Goal: Task Accomplishment & Management: Complete application form

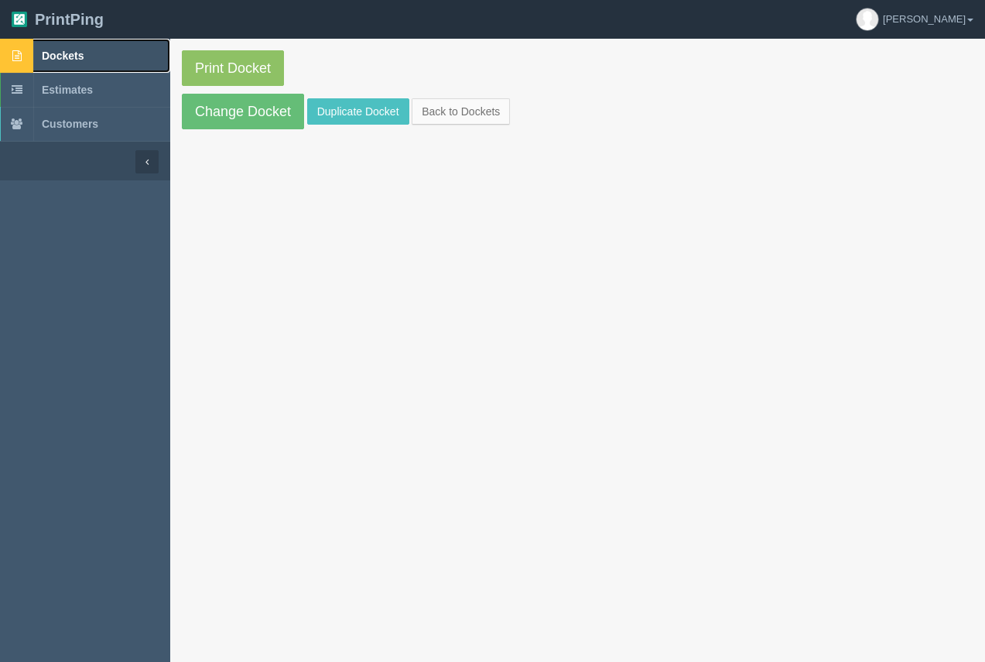
click at [74, 51] on span "Dockets" at bounding box center [63, 56] width 42 height 12
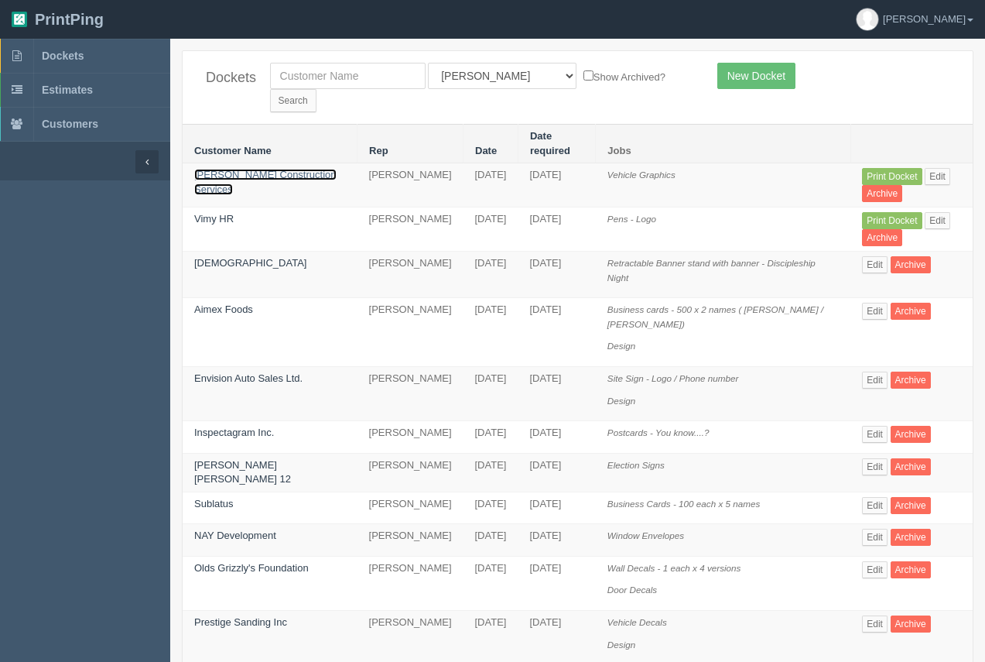
click at [236, 169] on link "[PERSON_NAME] Construction Services" at bounding box center [265, 182] width 142 height 26
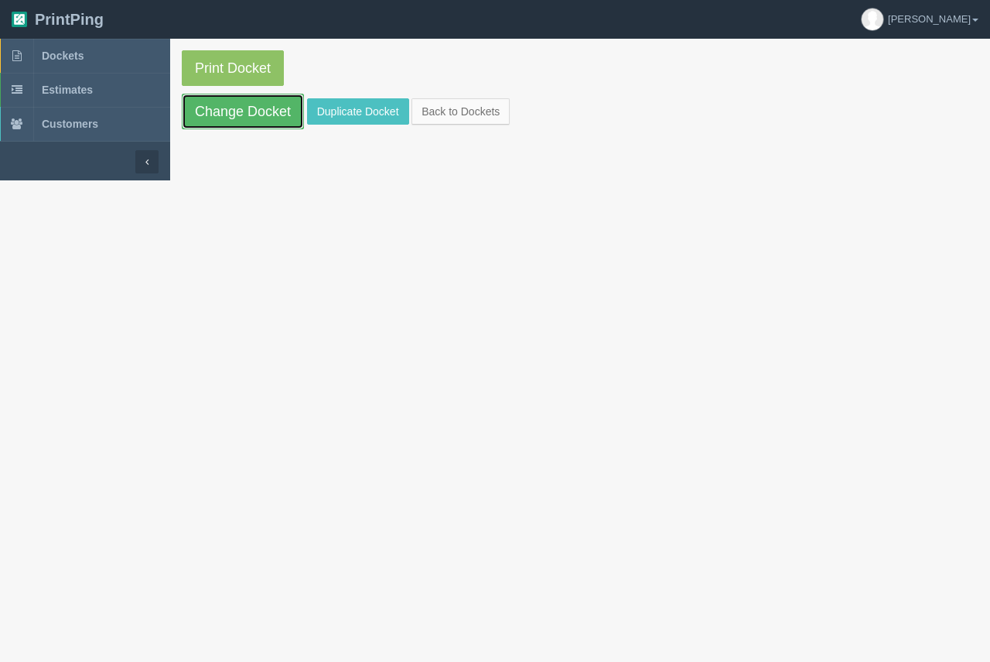
click at [237, 110] on link "Change Docket" at bounding box center [243, 112] width 122 height 36
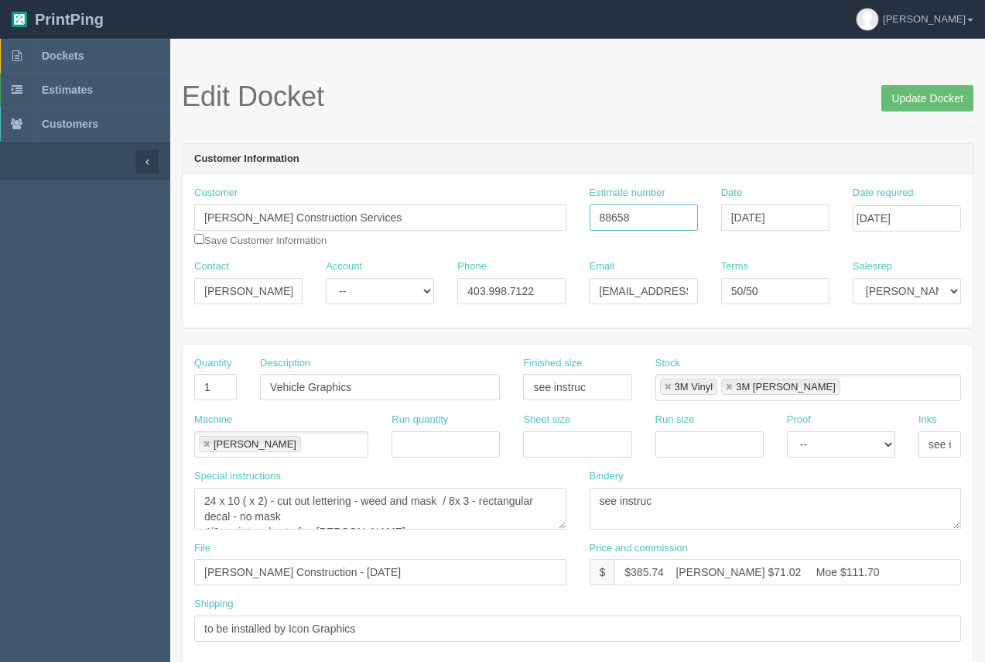
click at [657, 209] on input "88658" at bounding box center [644, 217] width 108 height 26
click at [585, 221] on div "Estimate number 88658" at bounding box center [644, 214] width 132 height 56
type input "92488"
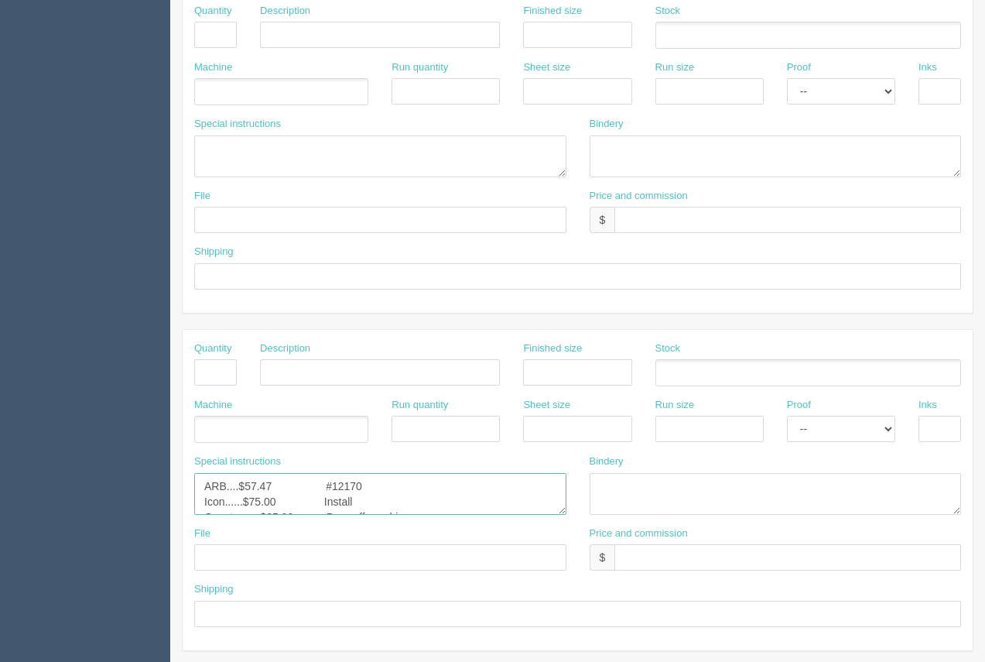
scroll to position [15, 0]
click at [259, 502] on textarea "ARB....$57.47 #12170 Icon......$75.00 Install Onestop ....$25.00 Drop off graph…" at bounding box center [380, 494] width 372 height 42
click at [262, 488] on textarea "ARB....$57.47 #12170 Icon......$75.00 Install Onestop ....$25.00 Drop off graph…" at bounding box center [380, 494] width 372 height 42
click at [275, 498] on textarea "ARB....$57.47 #12170 Icon......$75.00 Install Onestop ....$25.00 Drop off graph…" at bounding box center [380, 494] width 372 height 42
click at [323, 505] on textarea "ARB....$57.47 #12170 Icon......$75.00 Install Onestop ....$25.00 Drop off graph…" at bounding box center [380, 494] width 372 height 42
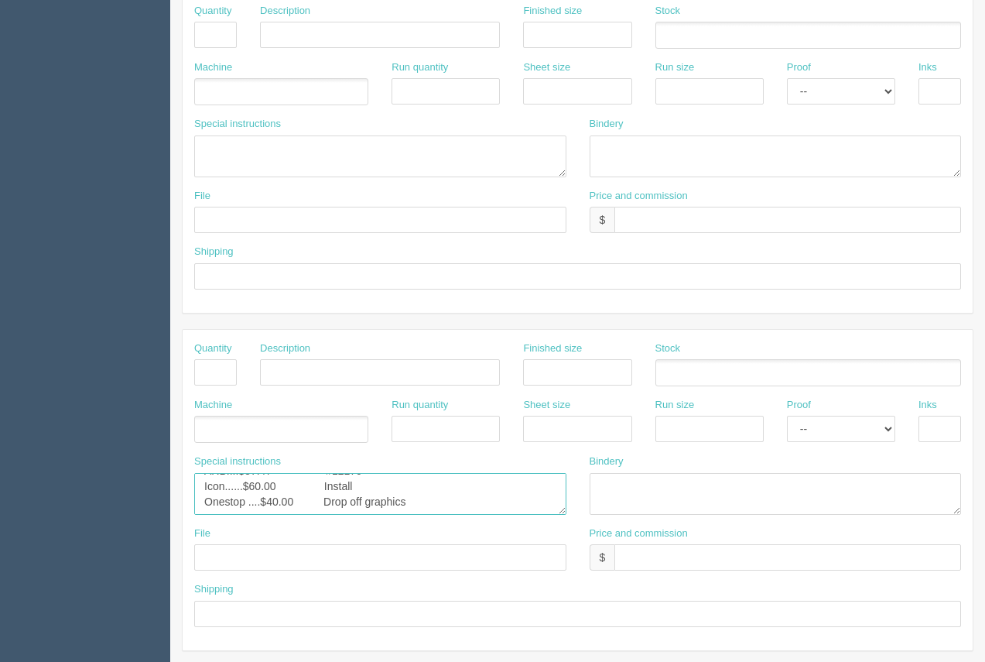
type textarea "ARB....$57.47 #12170 Icon......$60.00 Install Onestop ....$40.00 Drop off graph…"
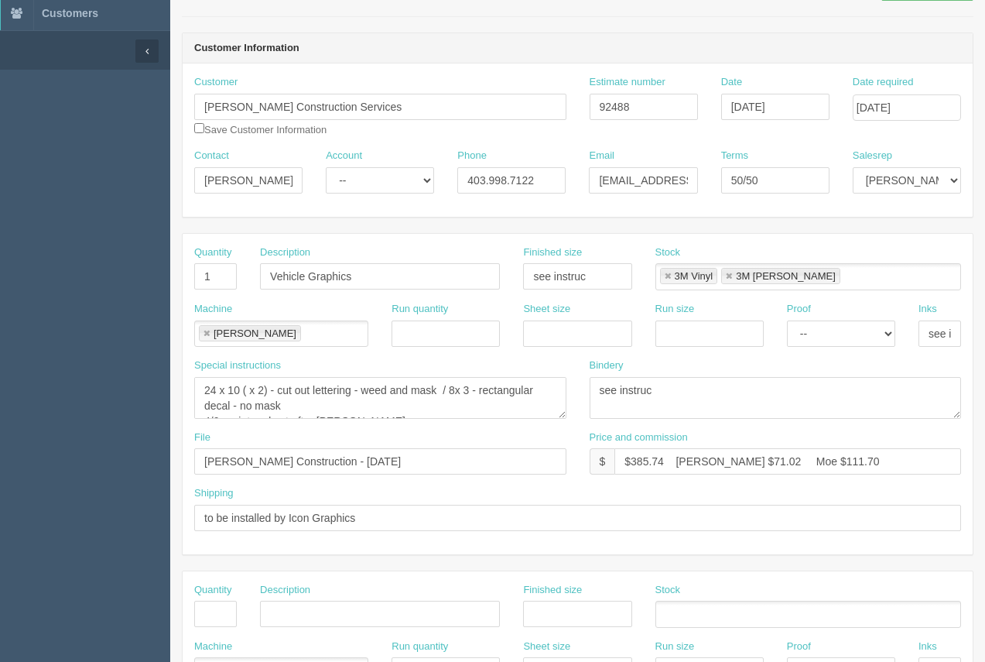
click at [636, 33] on header "Customer Information" at bounding box center [578, 48] width 790 height 31
click at [895, 115] on input "[DATE]" at bounding box center [907, 107] width 108 height 26
click at [876, 255] on td "24" at bounding box center [886, 256] width 22 height 22
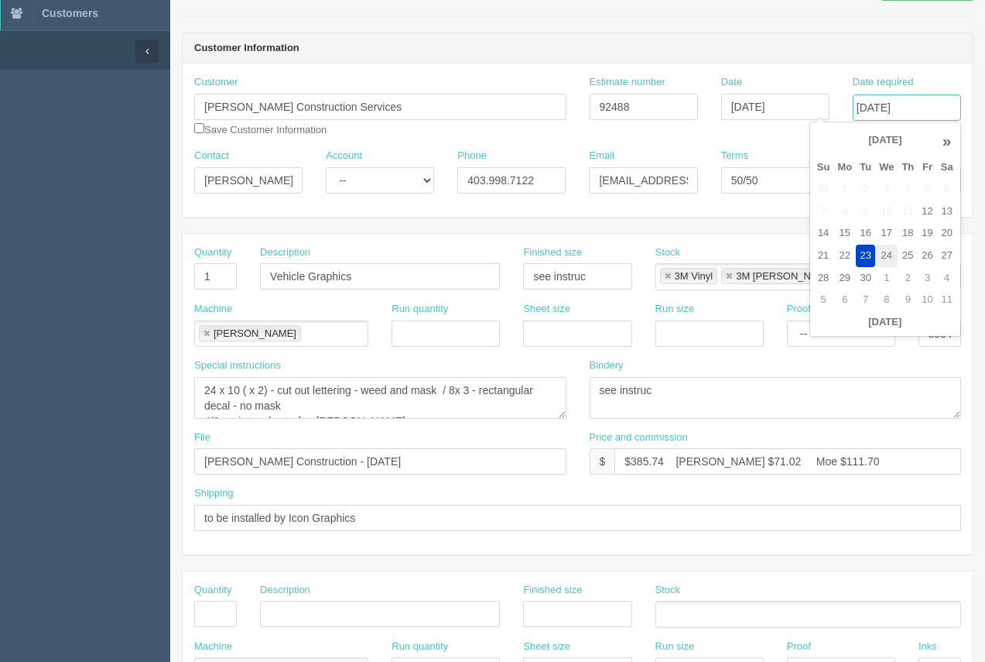
type input "[DATE]"
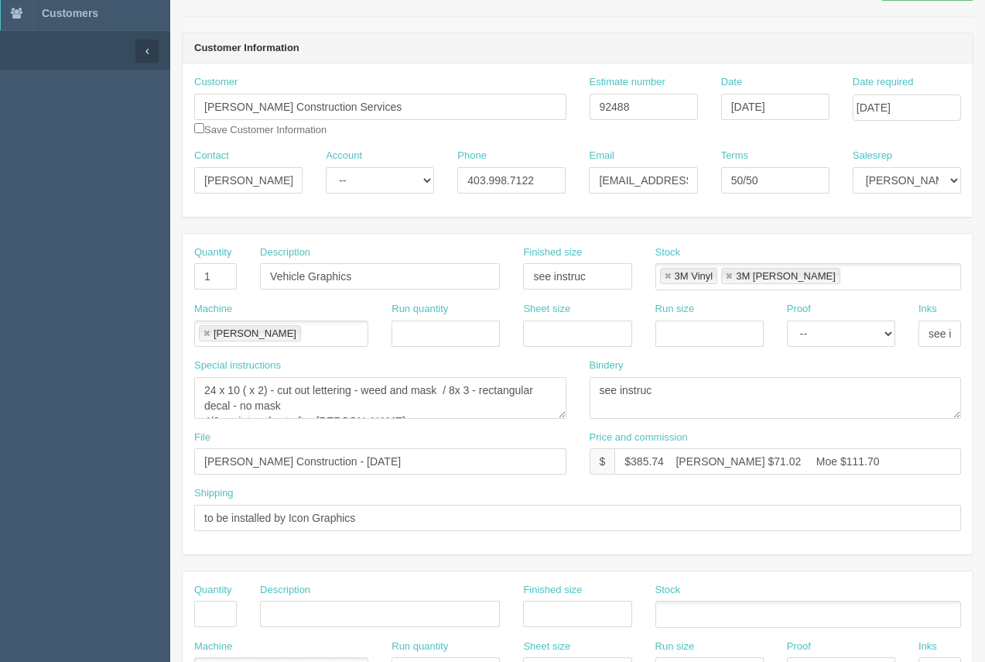
drag, startPoint x: 758, startPoint y: 63, endPoint x: 744, endPoint y: 74, distance: 18.3
click at [758, 63] on div "Customer Information Customer Ward Construction Services Save Customer Informat…" at bounding box center [578, 125] width 792 height 185
click at [330, 206] on div "Customer Ward Construction Services Save Customer Information Estimate number 9…" at bounding box center [578, 139] width 790 height 153
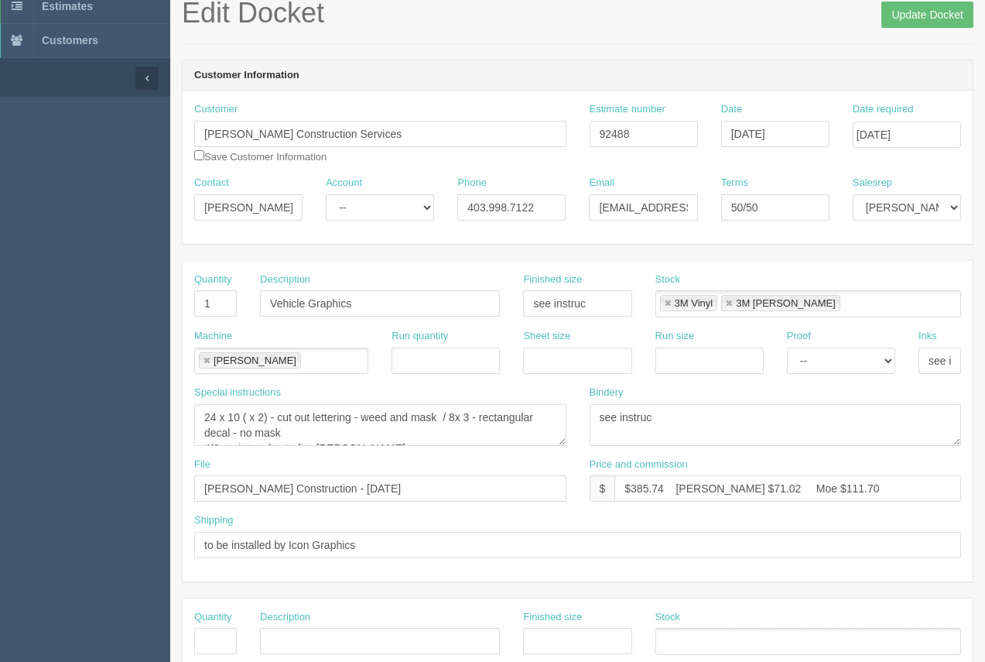
scroll to position [76, 0]
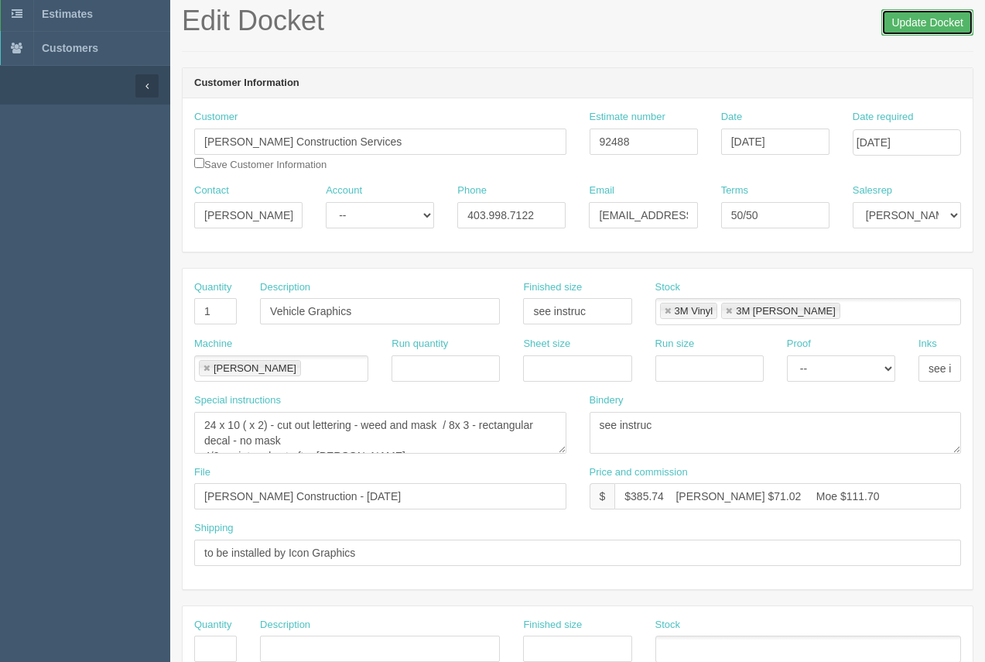
drag, startPoint x: 925, startPoint y: 26, endPoint x: 901, endPoint y: 38, distance: 27.7
click at [925, 27] on input "Update Docket" at bounding box center [927, 22] width 92 height 26
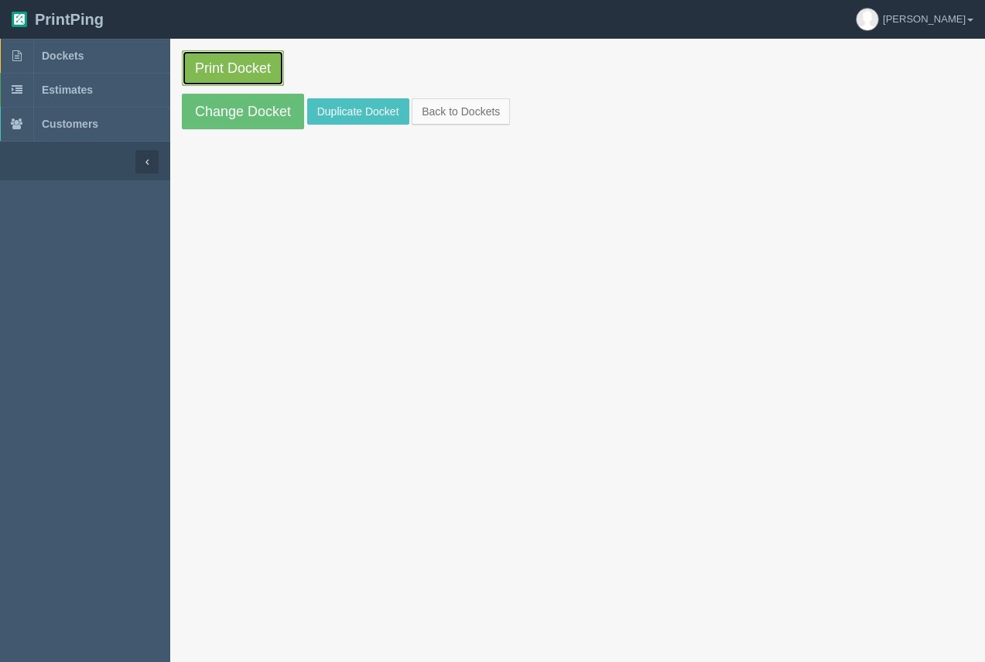
click at [193, 70] on link "Print Docket" at bounding box center [233, 68] width 102 height 36
click at [51, 60] on span "Dockets" at bounding box center [63, 56] width 42 height 12
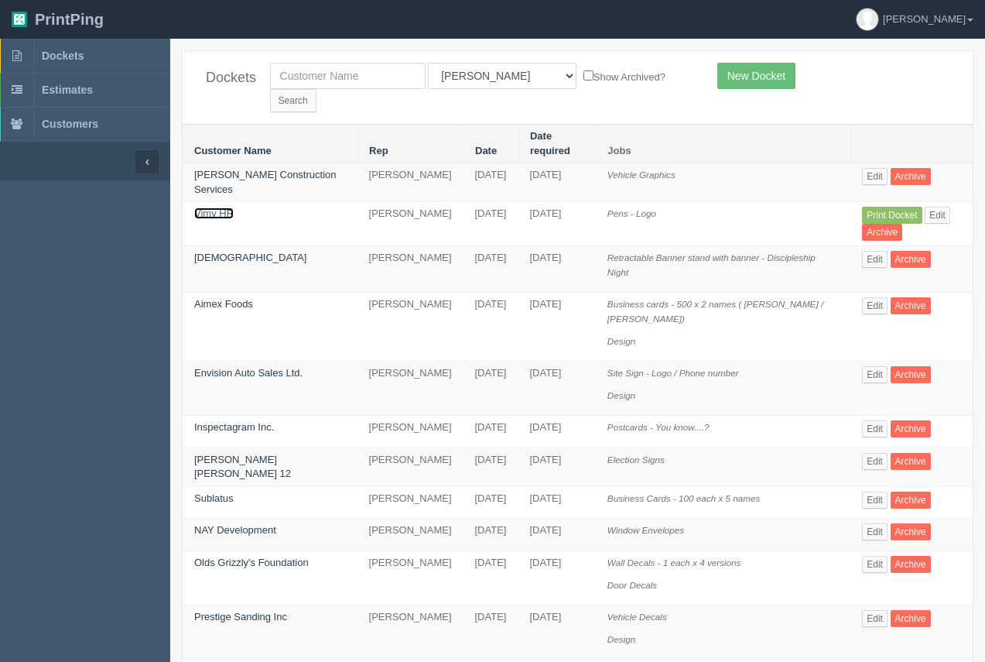
click at [228, 207] on link "Vimy HR" at bounding box center [213, 213] width 39 height 12
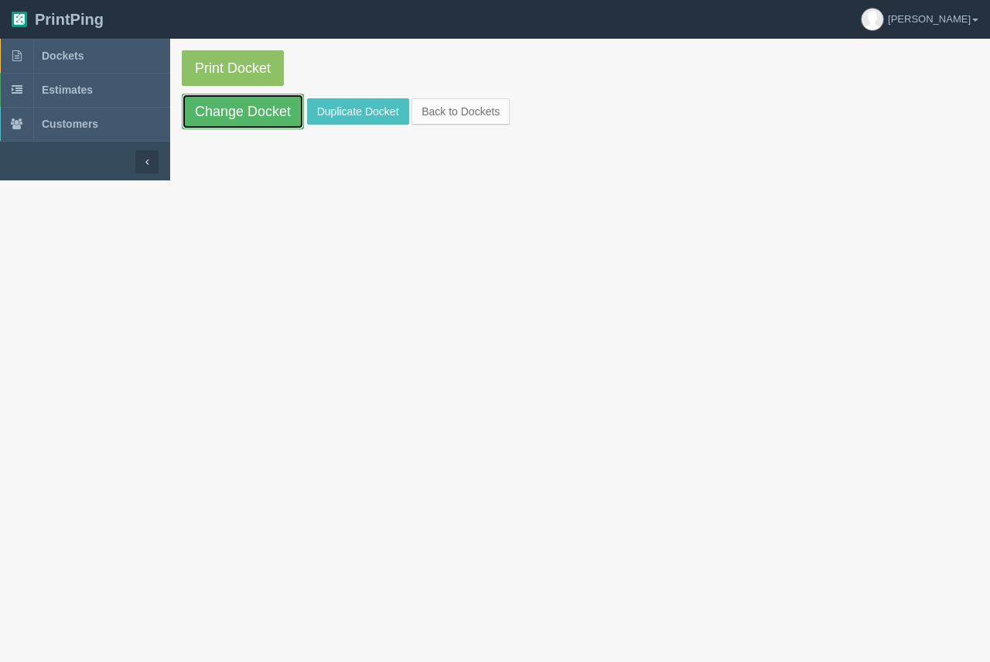
click at [241, 119] on link "Change Docket" at bounding box center [243, 112] width 122 height 36
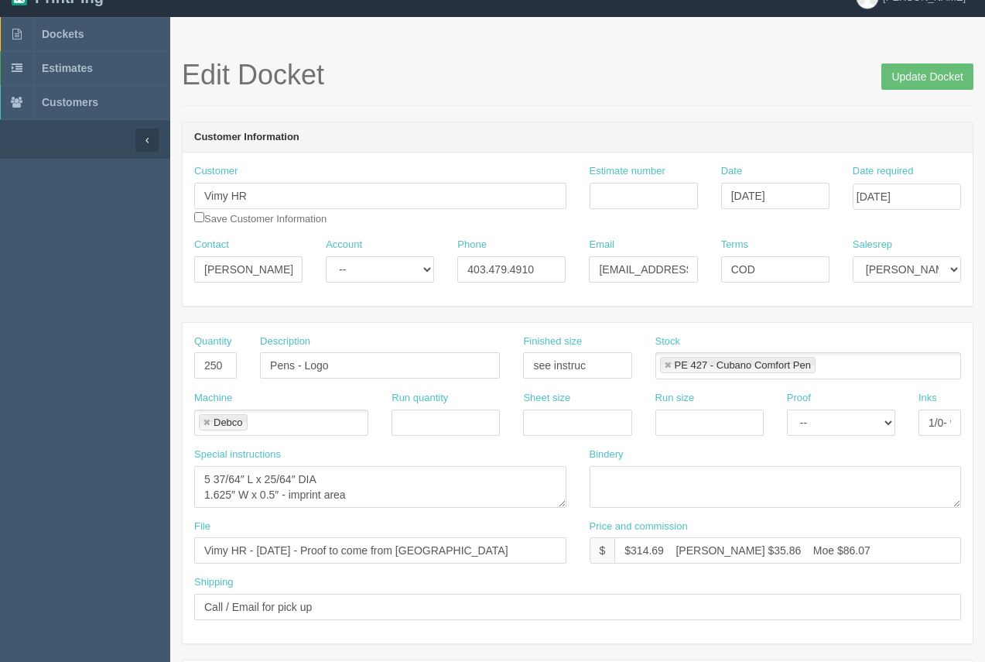
scroll to position [19, 0]
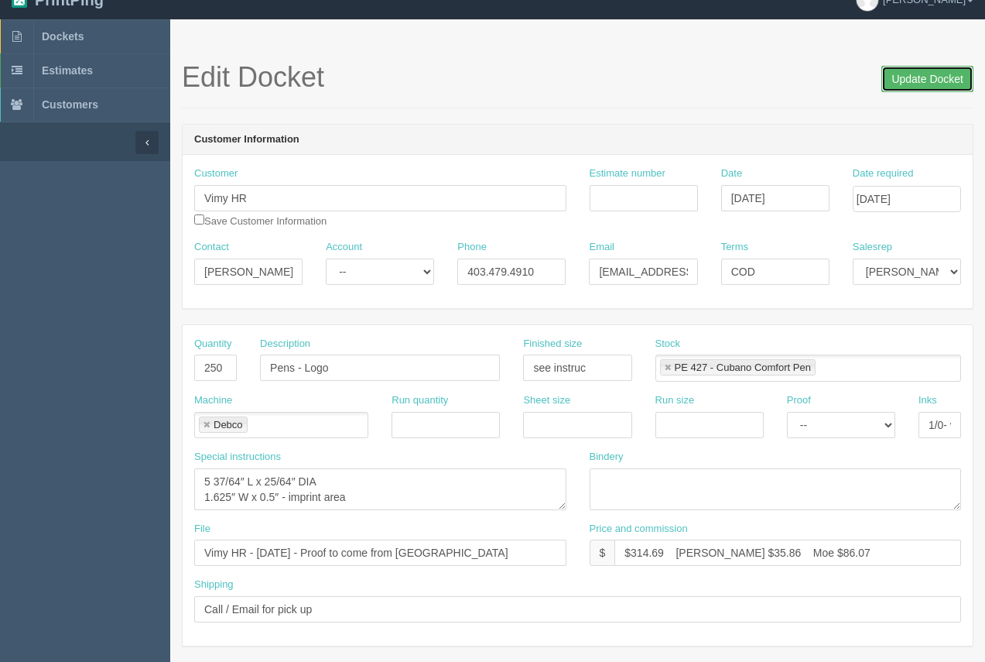
click at [958, 78] on input "Update Docket" at bounding box center [927, 79] width 92 height 26
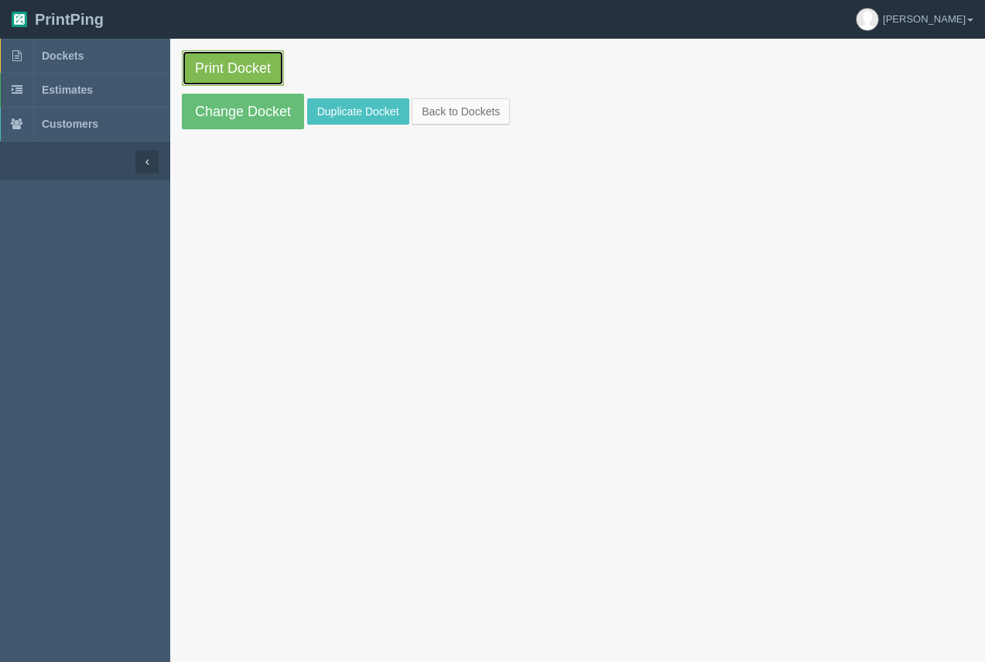
click at [188, 71] on link "Print Docket" at bounding box center [233, 68] width 102 height 36
click at [71, 60] on span "Dockets" at bounding box center [63, 56] width 42 height 12
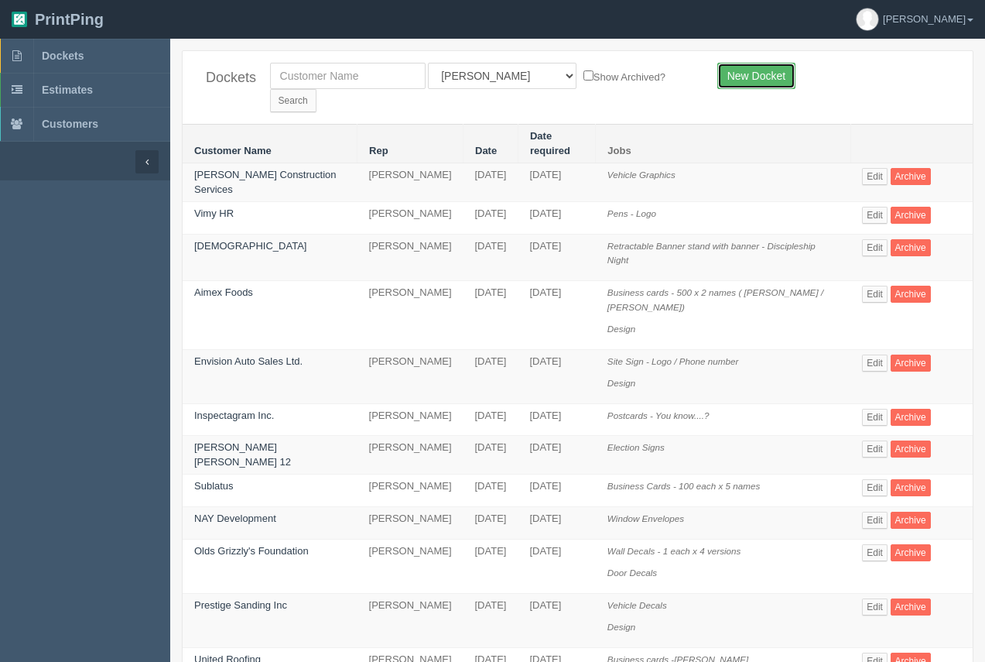
click at [737, 79] on link "New Docket" at bounding box center [756, 76] width 78 height 26
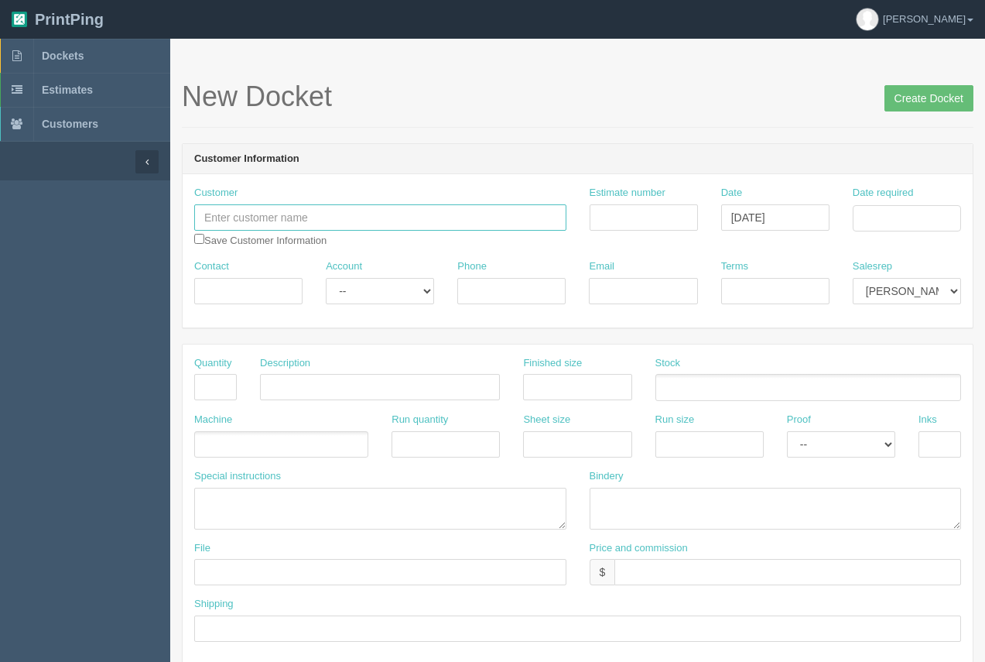
click at [312, 220] on input "text" at bounding box center [380, 217] width 372 height 26
type input "National Emergency Nurses Association"
click at [237, 299] on input "Contact" at bounding box center [248, 291] width 108 height 26
click at [255, 282] on input "[PERSON_NAME]" at bounding box center [248, 291] width 108 height 26
drag, startPoint x: 236, startPoint y: 289, endPoint x: 191, endPoint y: 293, distance: 45.0
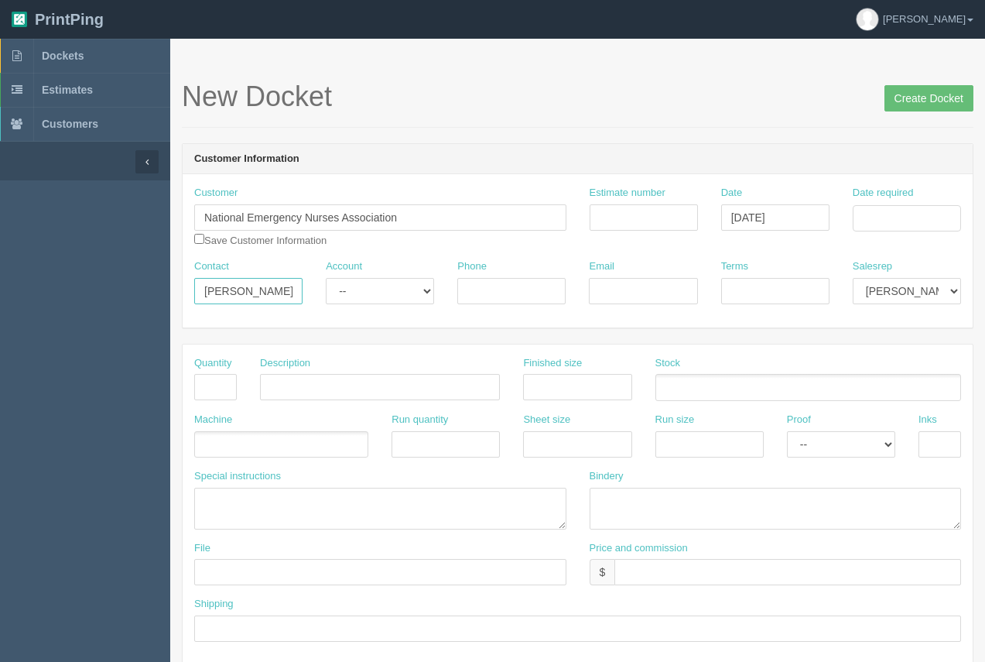
paste input "van [PERSON_NAME]"
type input "[PERSON_NAME]"
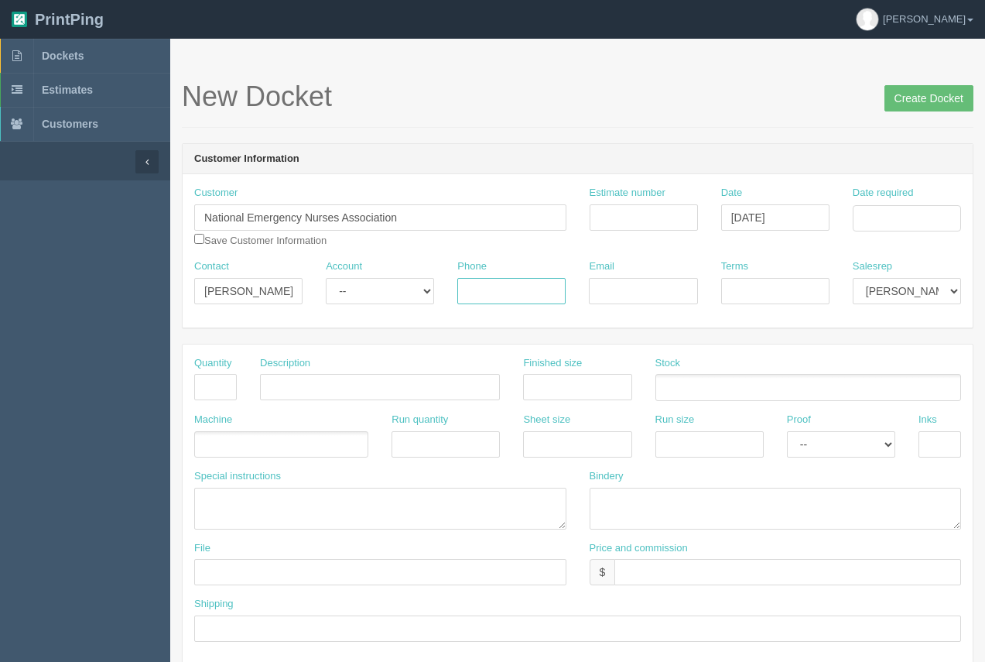
paste input "4038166243"
click at [484, 293] on input "4038166243" at bounding box center [511, 291] width 108 height 26
click at [508, 291] on input "403.8166243" at bounding box center [511, 291] width 108 height 26
type input "403.816.6243"
paste input "[PERSON_NAME][EMAIL_ADDRESS][DOMAIN_NAME]"
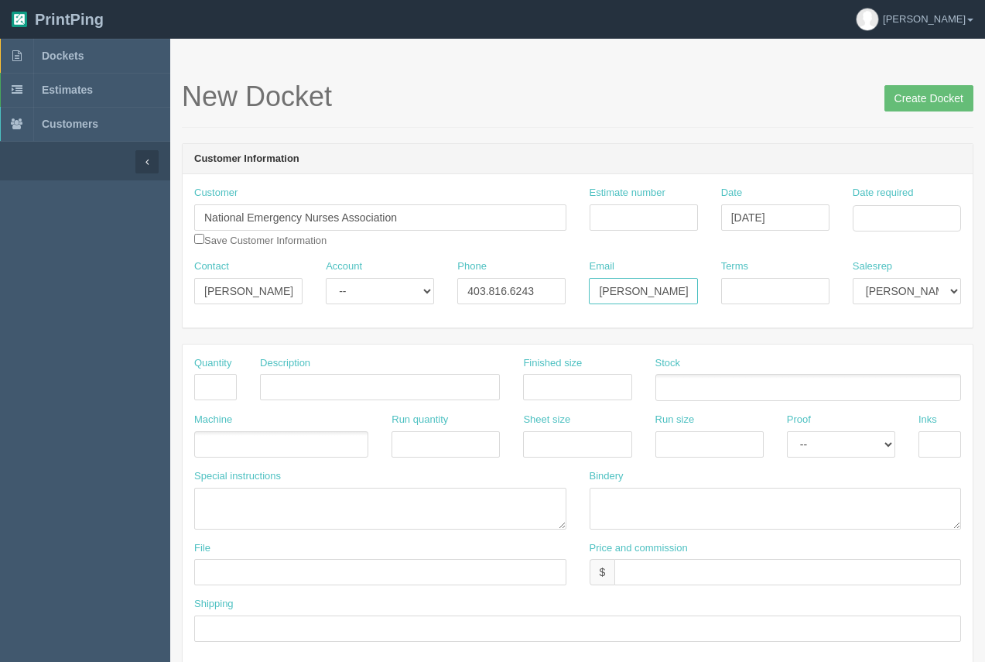
scroll to position [0, 63]
type input "[PERSON_NAME][EMAIL_ADDRESS][DOMAIN_NAME]"
click at [761, 285] on input "Terms" at bounding box center [775, 291] width 108 height 26
drag, startPoint x: 700, startPoint y: 286, endPoint x: 687, endPoint y: 285, distance: 12.4
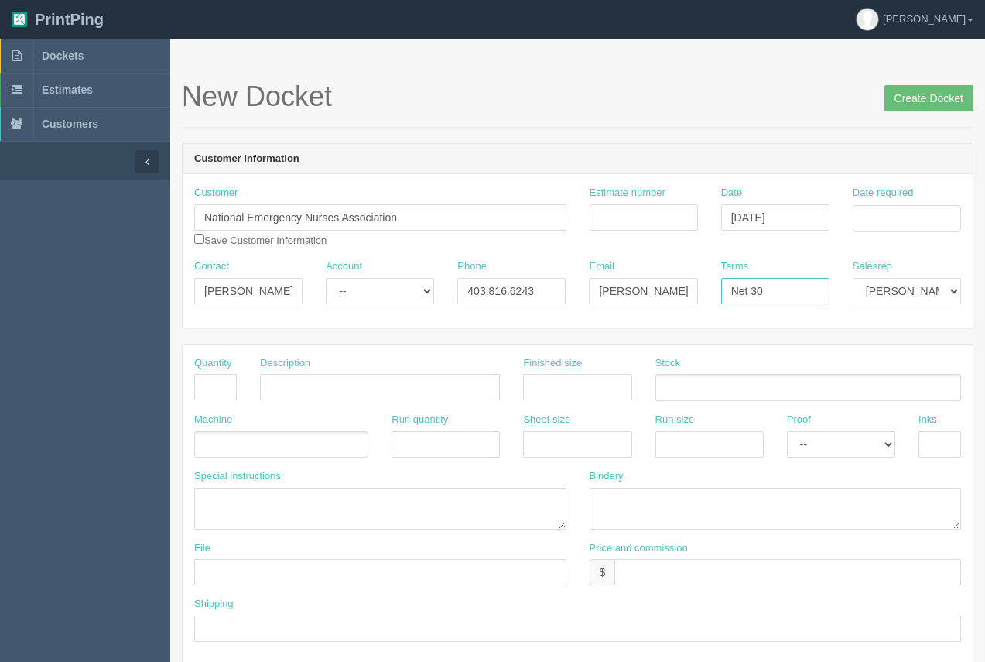
click at [687, 285] on div "Contact [PERSON_NAME] Account -- Existing Client Allrush Client Rep Client Phon…" at bounding box center [578, 287] width 790 height 56
type input "50/50"
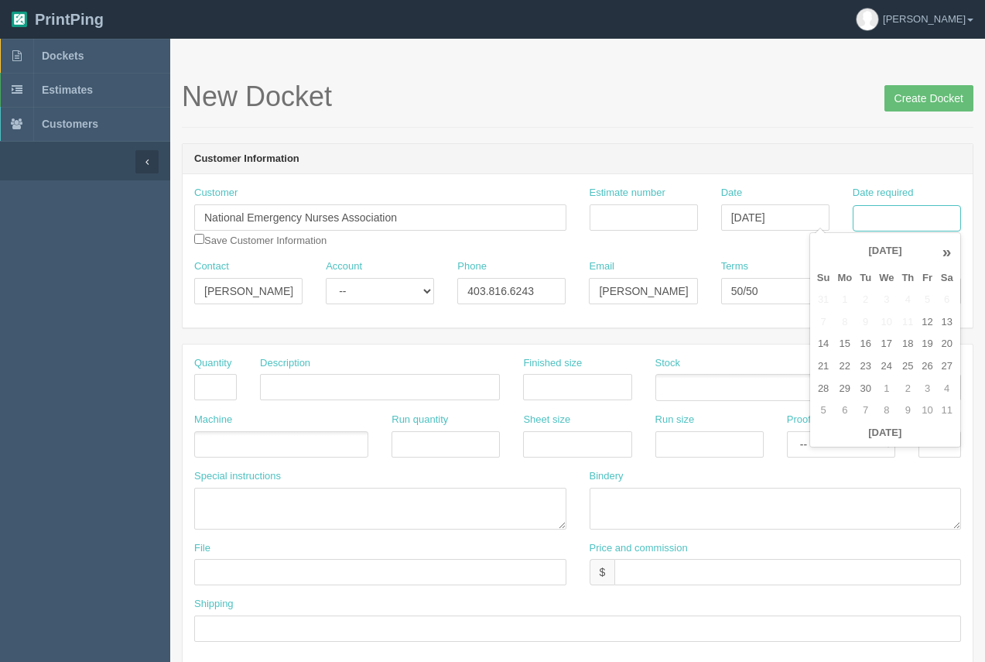
click at [905, 225] on input "Date required" at bounding box center [907, 218] width 108 height 26
click at [840, 341] on td "15" at bounding box center [844, 344] width 22 height 22
click at [922, 393] on td "3" at bounding box center [927, 389] width 19 height 22
type input "[DATE]"
click at [209, 449] on input "text" at bounding box center [202, 445] width 15 height 22
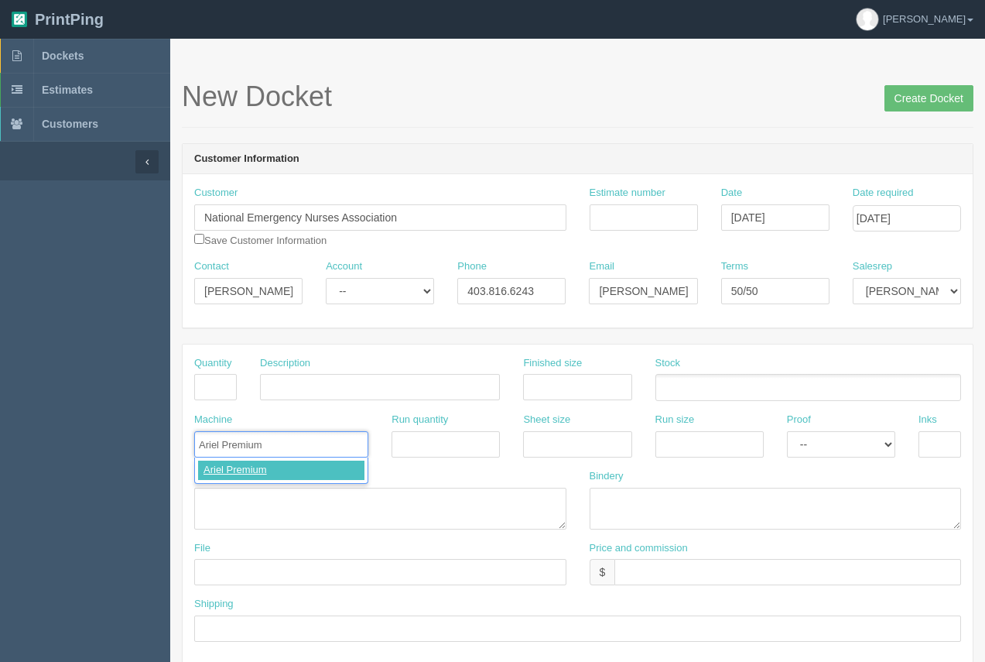
type input "Ariel Premium"
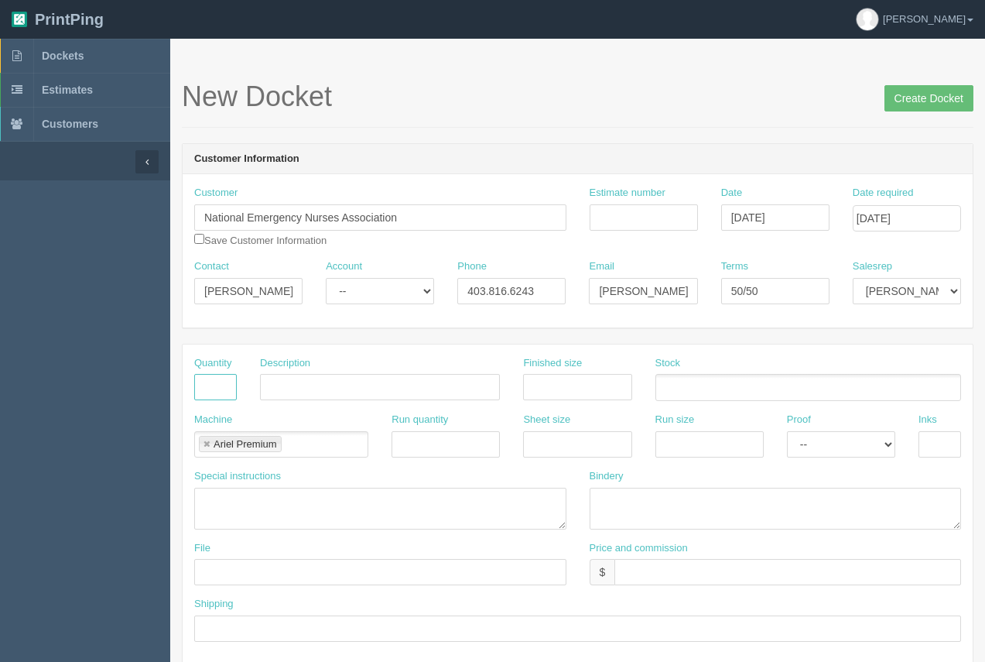
click at [216, 392] on input "text" at bounding box center [215, 387] width 43 height 26
type input "75"
paste input "Easy-Pak Emergency Poncho with Whistle"
type input "Easy-Pak Emergency Poncho with Whistle"
click at [592, 384] on input "text" at bounding box center [577, 387] width 108 height 26
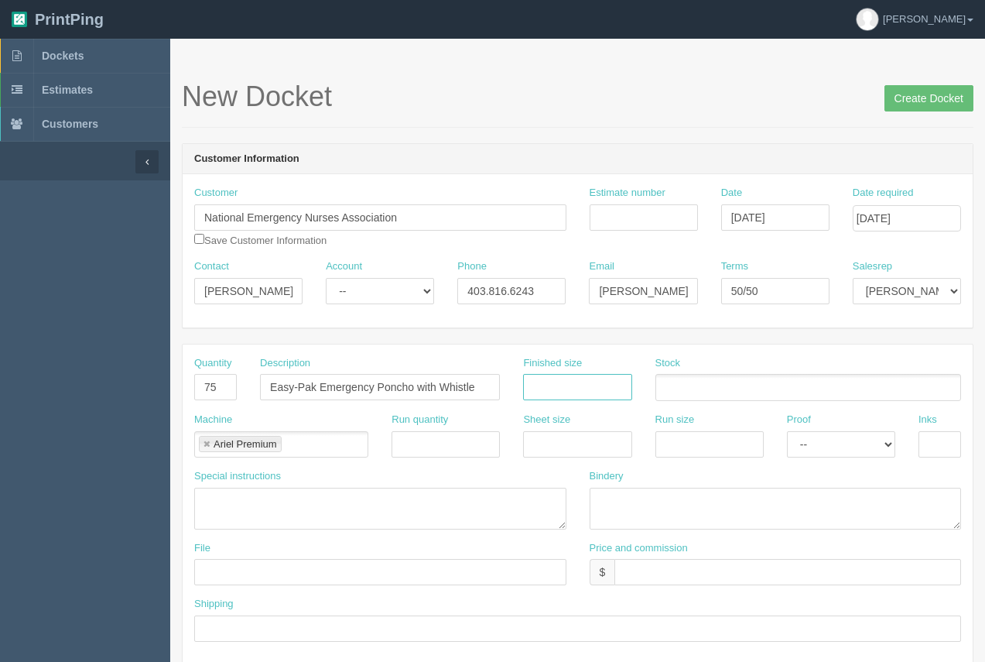
click at [572, 384] on input "text" at bounding box center [577, 387] width 108 height 26
type input "see instruc"
paste textarea "3" dia. x 4-5/8""
type textarea "3" dia. x 4-5/8""
click at [742, 390] on ul at bounding box center [808, 387] width 306 height 27
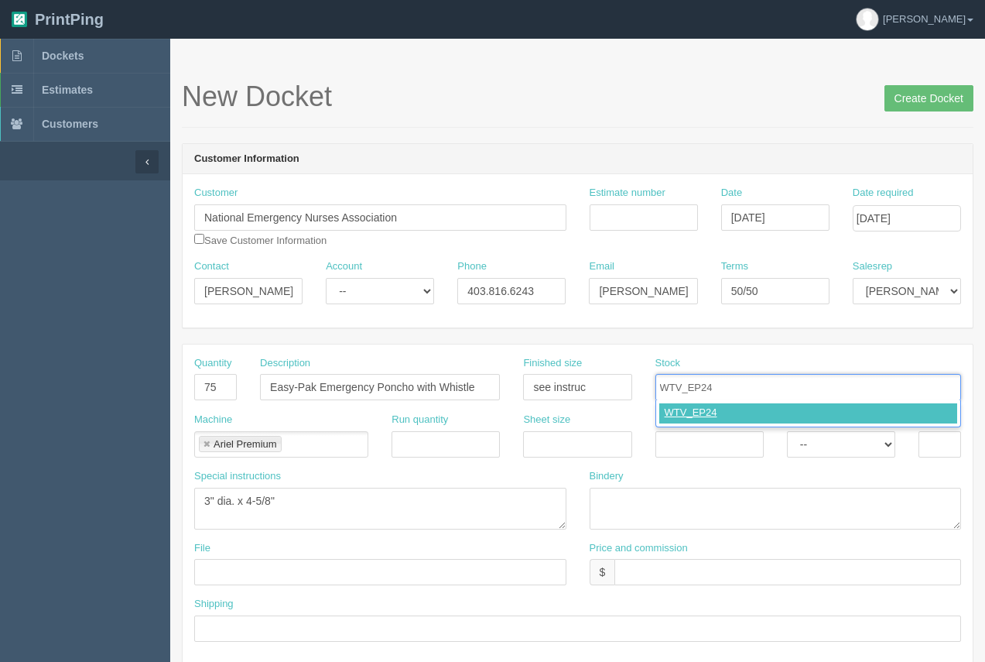
type input "WTV_EP24"
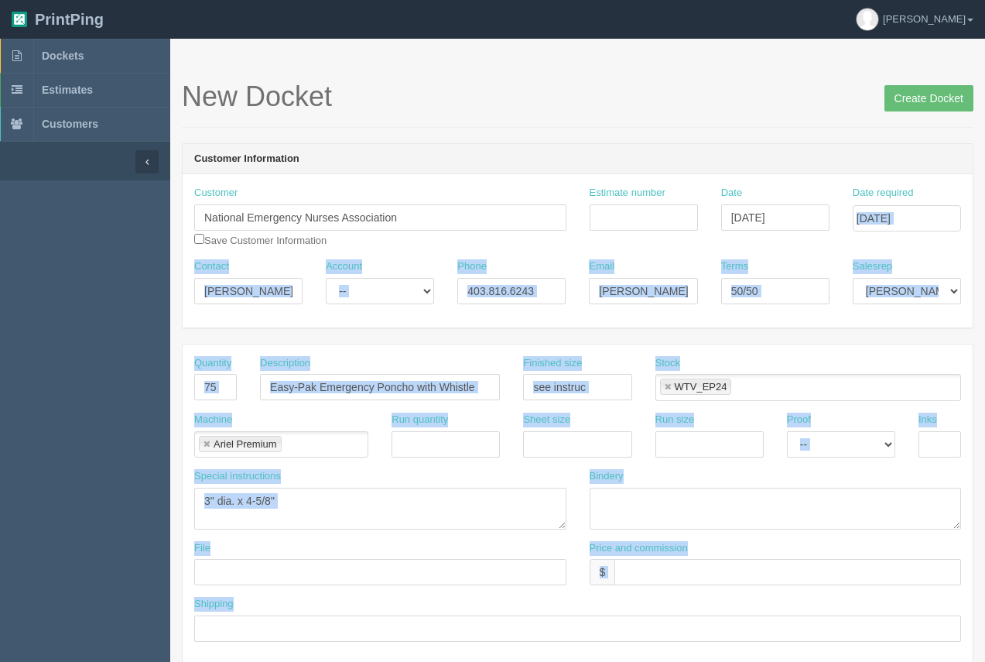
drag, startPoint x: 984, startPoint y: 202, endPoint x: 934, endPoint y: 265, distance: 80.4
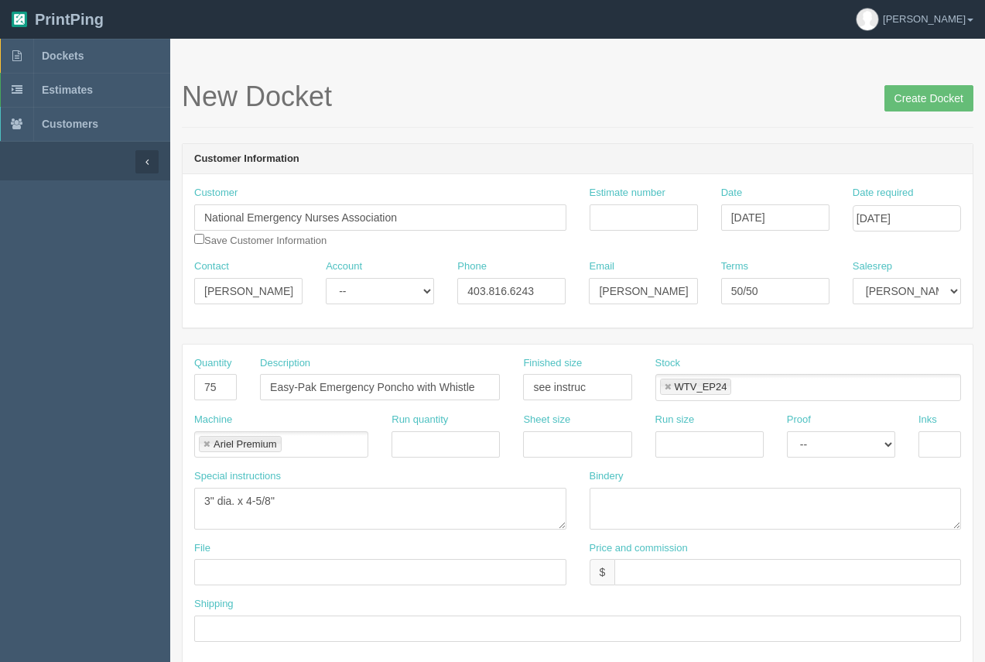
click at [557, 121] on div "New Docket Create Docket" at bounding box center [578, 104] width 792 height 46
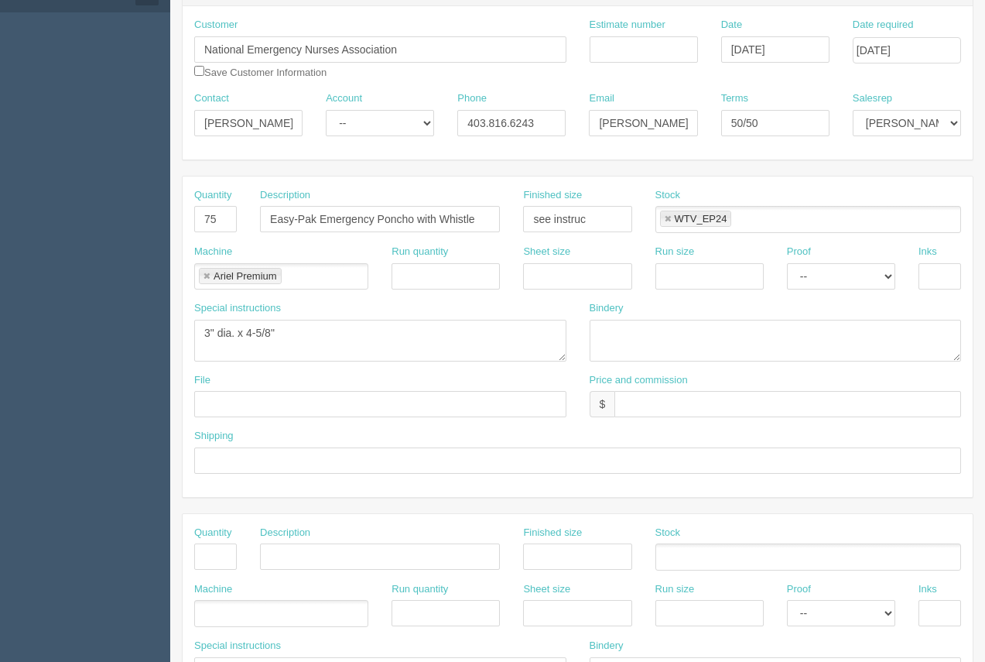
scroll to position [169, 0]
click at [931, 270] on input "text" at bounding box center [940, 275] width 43 height 26
type input "4/0"
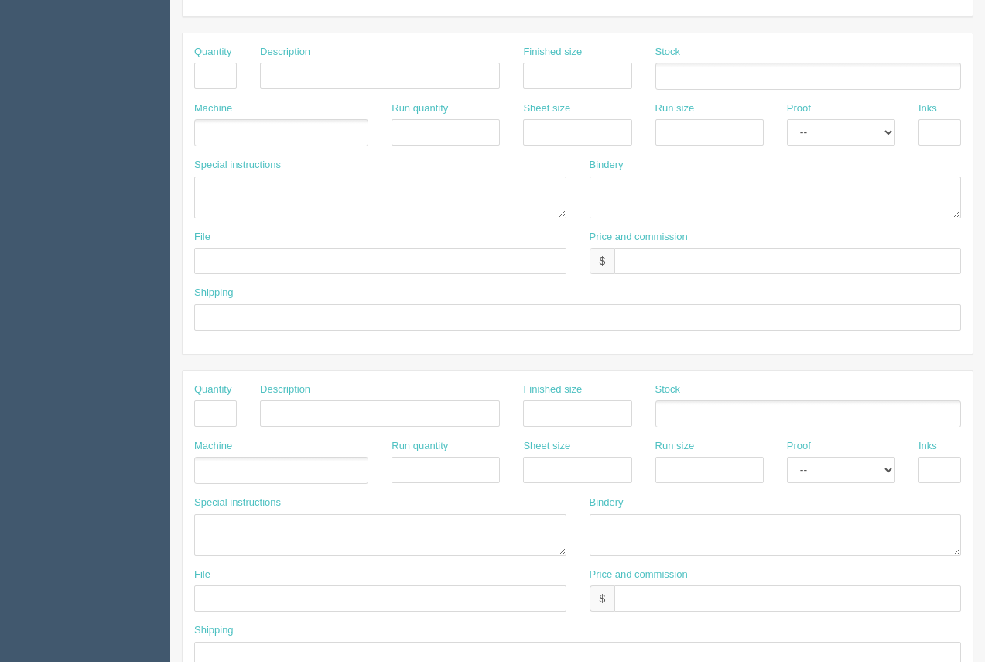
scroll to position [744, 0]
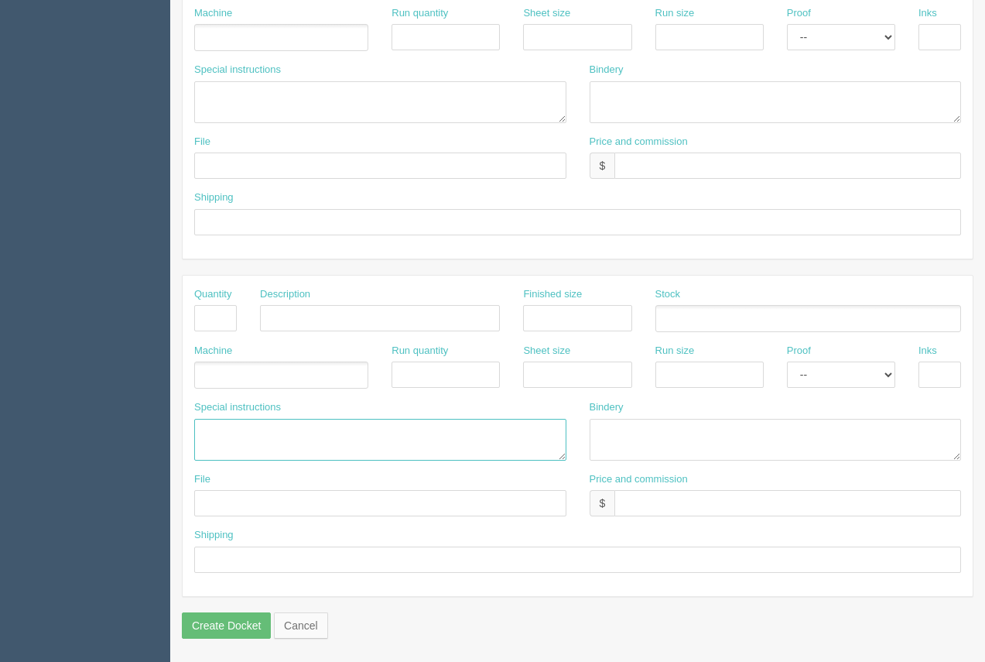
click at [231, 433] on textarea at bounding box center [380, 440] width 372 height 42
click at [248, 434] on textarea "Ariel.....4384.00" at bounding box center [380, 440] width 372 height 42
click at [299, 424] on textarea "Ariel.....$384.00" at bounding box center [380, 440] width 372 height 42
paste textarea "Easy-Pak Emergency Poncho with Whistle wtv-ep24"
click at [524, 430] on textarea "Ariel.....$384.00 Easy-Pak Emergency Poncho with Whistle wtv-ep24" at bounding box center [380, 440] width 372 height 42
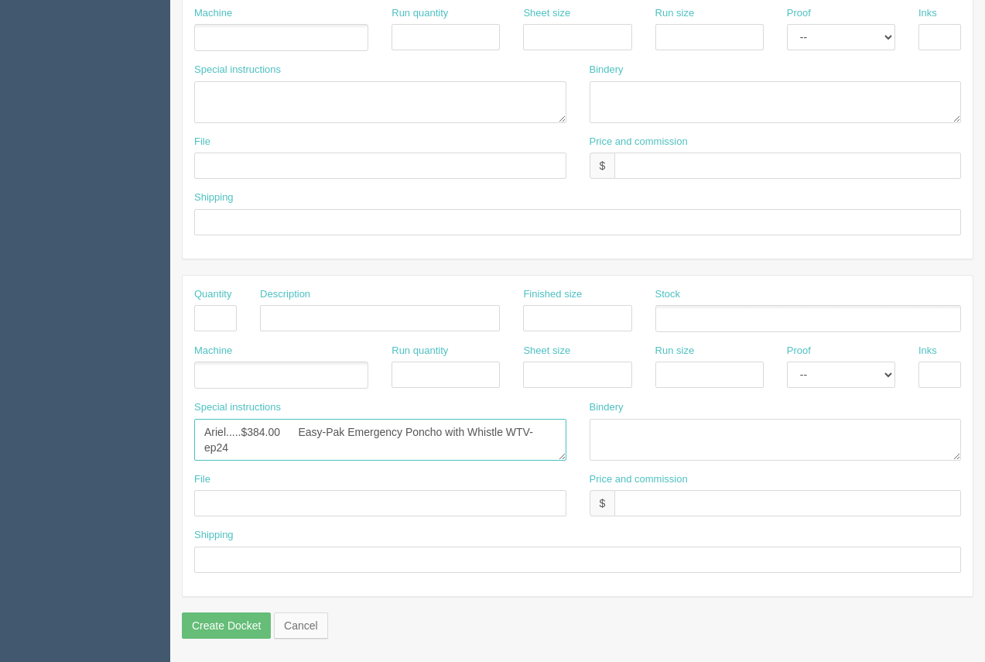
click at [216, 449] on textarea "Ariel.....$384.00 Easy-Pak Emergency Poncho with Whistle WTV-ep24" at bounding box center [380, 440] width 372 height 42
click at [267, 454] on textarea "Ariel.....$384.00 Easy-Pak Emergency Poncho with Whistle WTV-EP24" at bounding box center [380, 440] width 372 height 42
click at [506, 436] on textarea "Ariel.....$384.00 Easy-Pak Emergency Poncho with Whistle WTV-EP24" at bounding box center [380, 440] width 372 height 42
click at [245, 454] on textarea "Ariel.....$384.00 Easy-Pak Emergency Poncho with Whistle (WTV-EP24" at bounding box center [380, 440] width 372 height 42
click at [292, 433] on textarea "Ariel.....$384.00 Easy-Pak Emergency Poncho with Whistle (WTV-EP24)" at bounding box center [380, 440] width 372 height 42
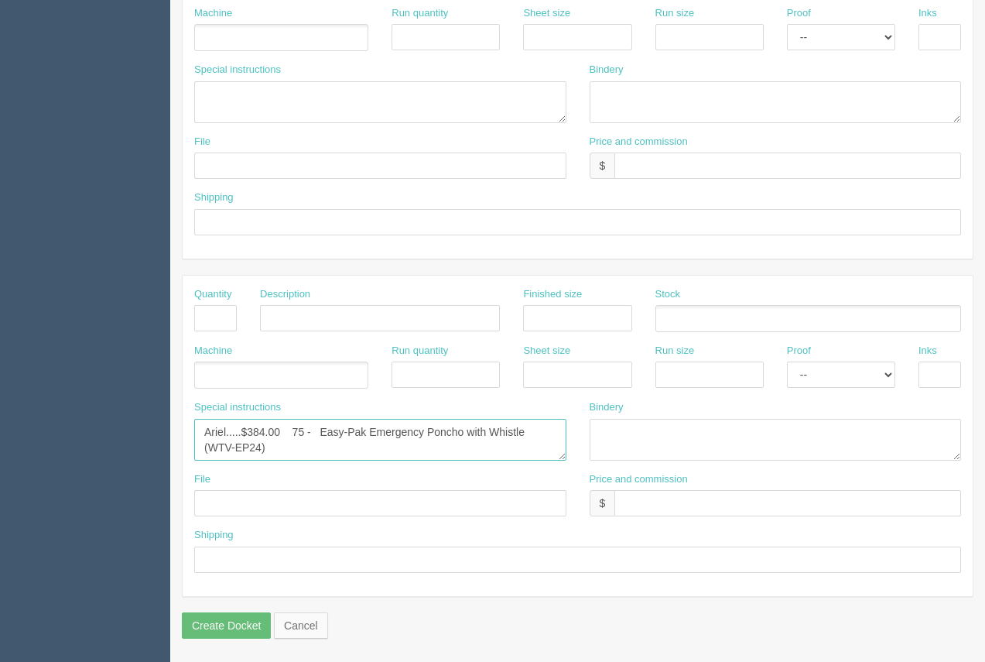
click at [289, 450] on textarea "Ariel.....$384.00 75 - Easy-Pak Emergency Poncho with Whistle (WTV-EP24)" at bounding box center [380, 440] width 372 height 42
click at [242, 453] on textarea "Ariel.....$384.00 75 - Easy-Pak Emergency Poncho with Whistle (WTV-EP24) $63.00…" at bounding box center [380, 440] width 372 height 42
click at [282, 440] on textarea "Ariel.....$384.00 75 - Easy-Pak Emergency Poncho with Whistle (WTV-EP24) $63.00…" at bounding box center [380, 440] width 372 height 42
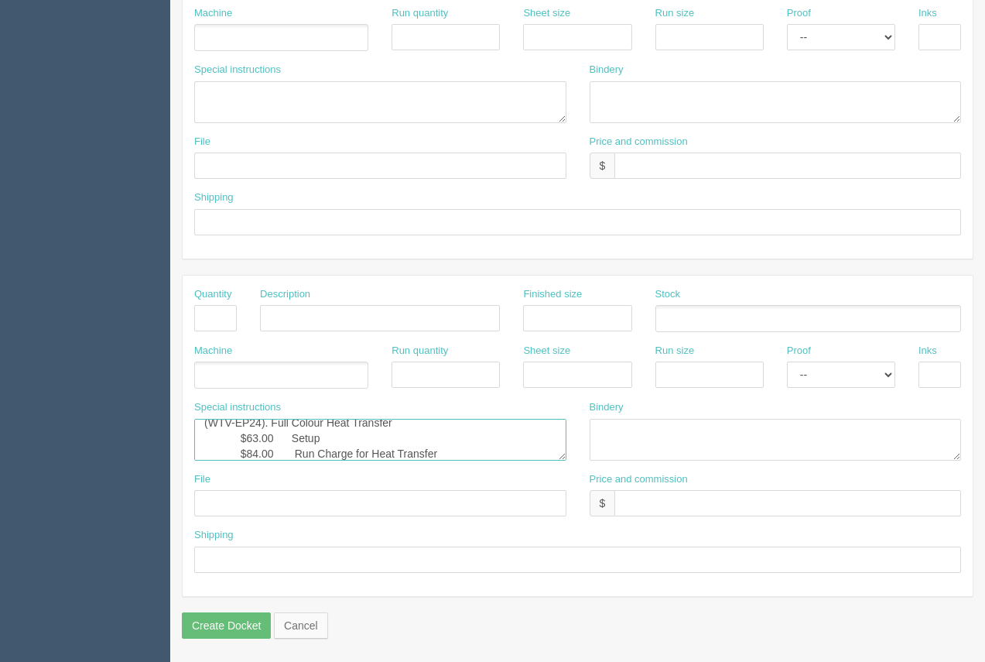
scroll to position [40, 0]
click at [262, 453] on textarea "Ariel.....$384.00 75 - Easy-Pak Emergency Poncho with Whistle (WTV-EP24). Full …" at bounding box center [380, 440] width 372 height 42
click at [296, 440] on textarea "Ariel.....$384.00 75 - Easy-Pak Emergency Poncho with Whistle (WTV-EP24). Full …" at bounding box center [380, 440] width 372 height 42
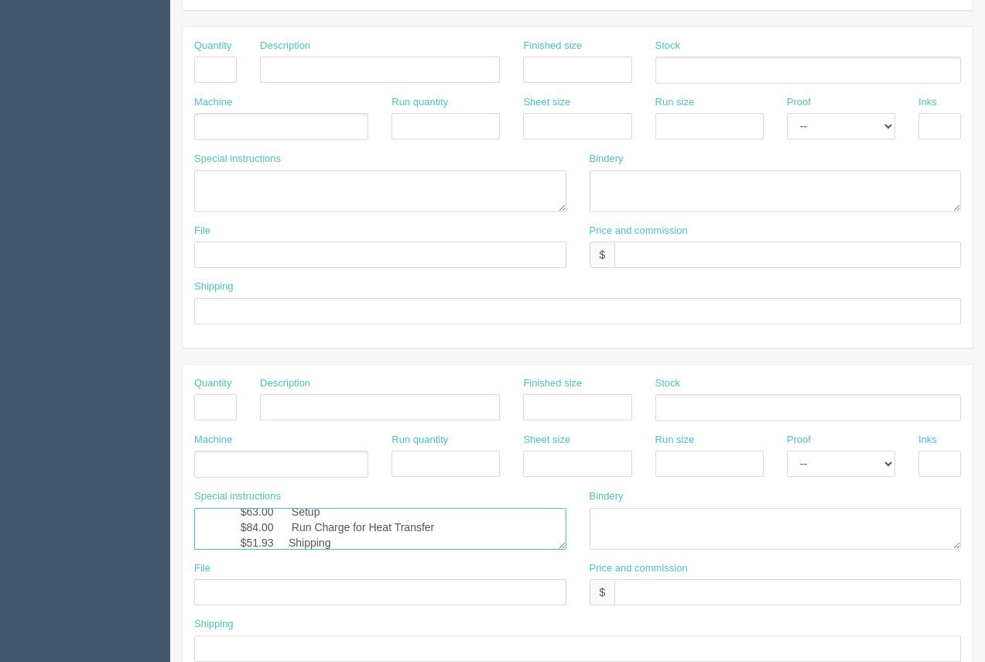
scroll to position [659, 0]
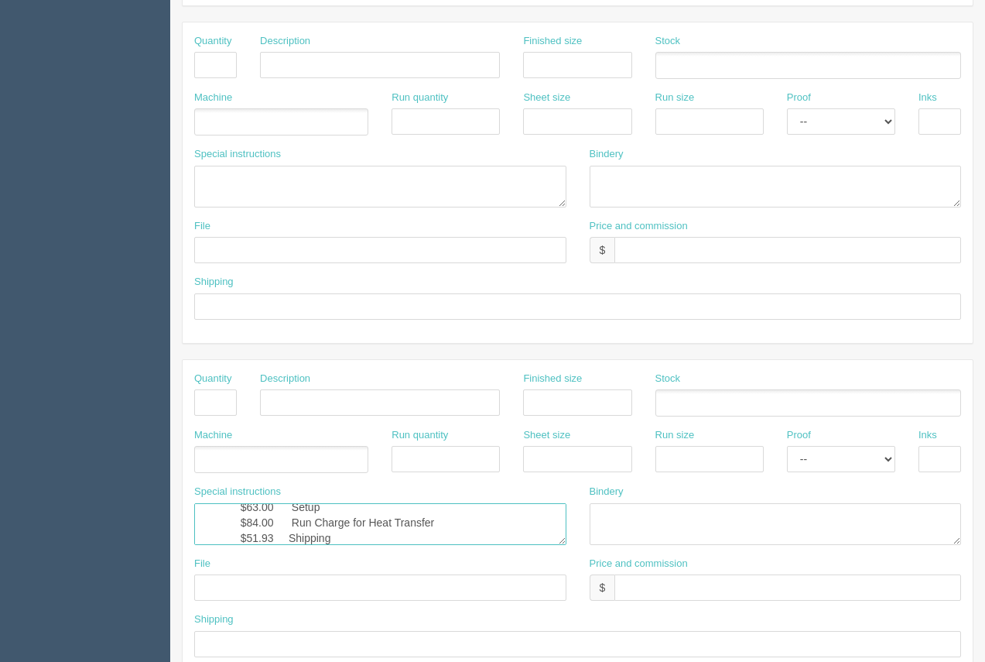
type textarea "Ariel.....$384.00 75 - Easy-Pak Emergency Poncho with Whistle (WTV-EP24). Full …"
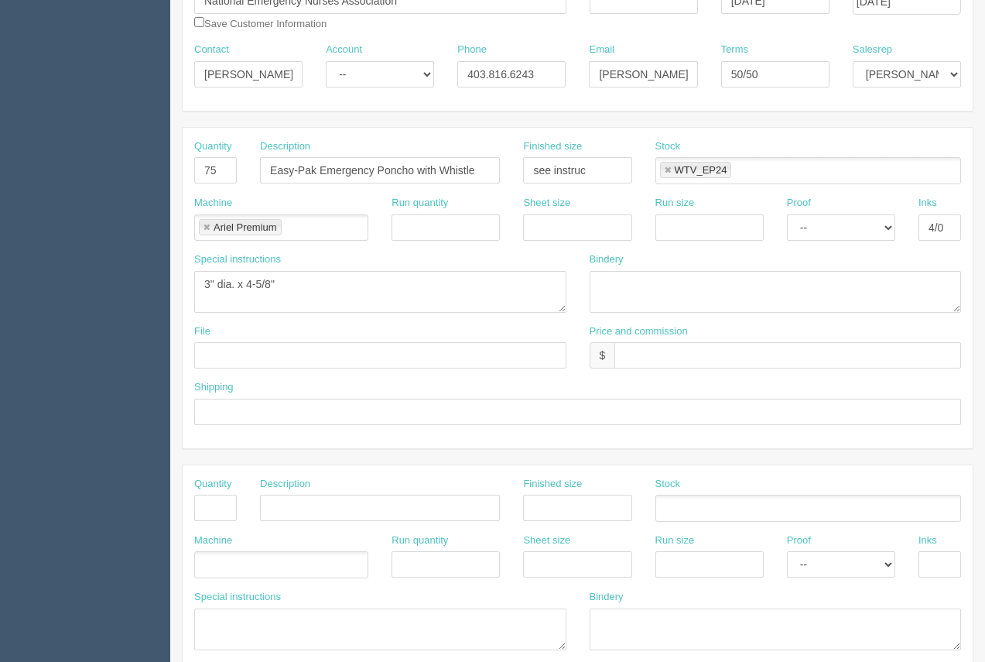
scroll to position [234, 0]
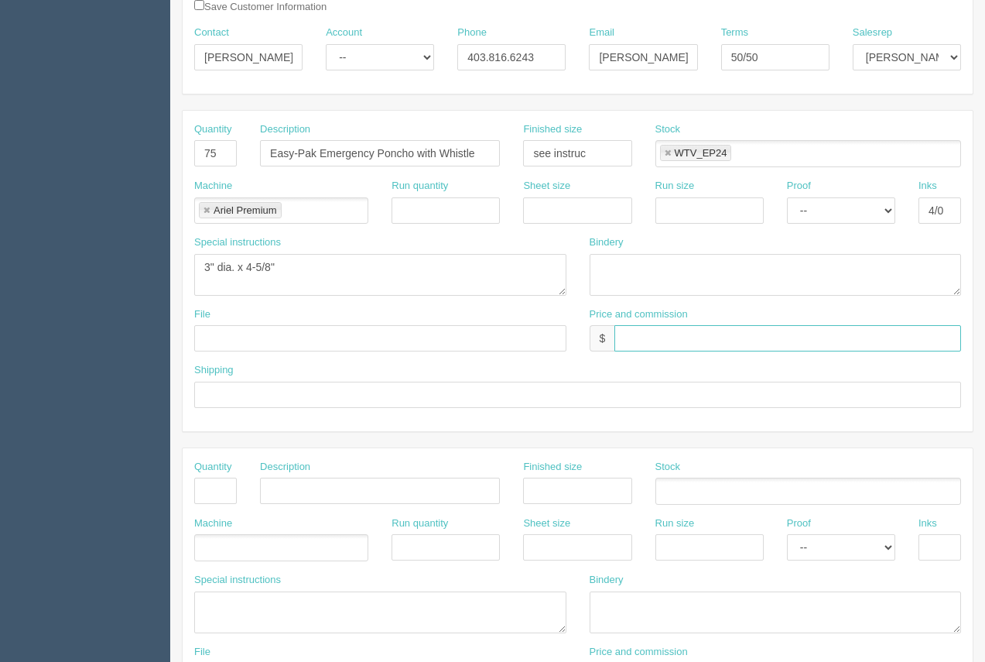
click at [696, 331] on input "text" at bounding box center [787, 338] width 347 height 26
type input "$1023.04 [PERSON_NAME] $116.59 Moe $279.81"
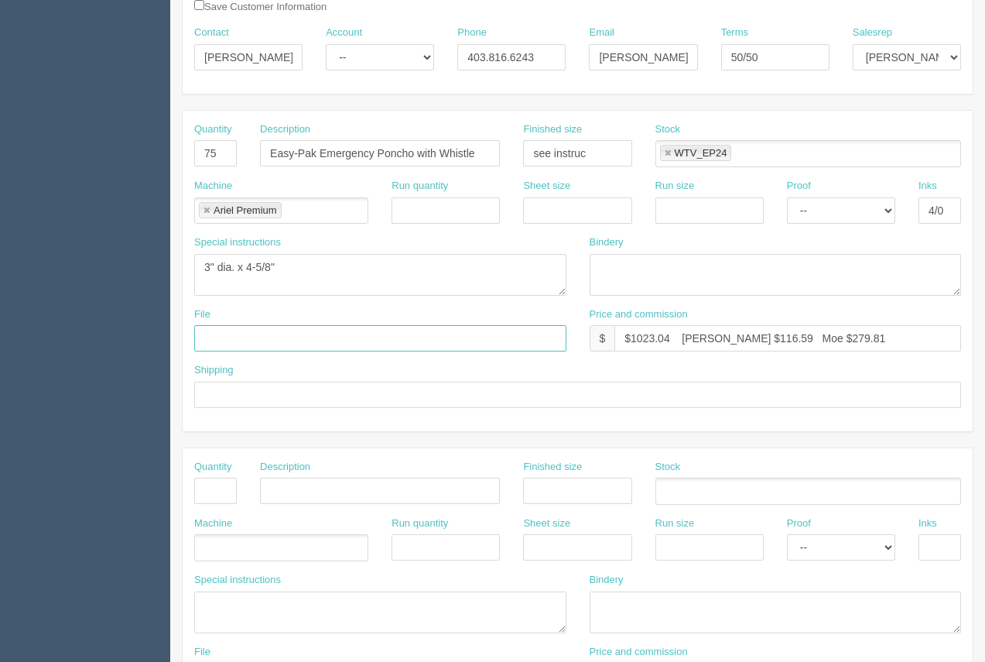
click at [262, 345] on input "text" at bounding box center [380, 338] width 372 height 26
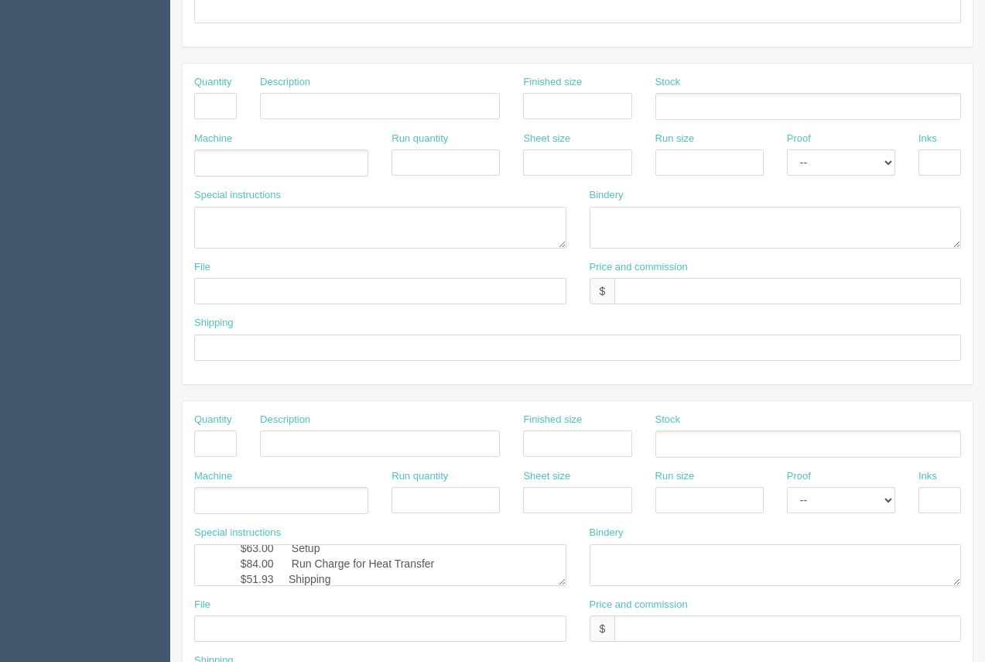
scroll to position [744, 0]
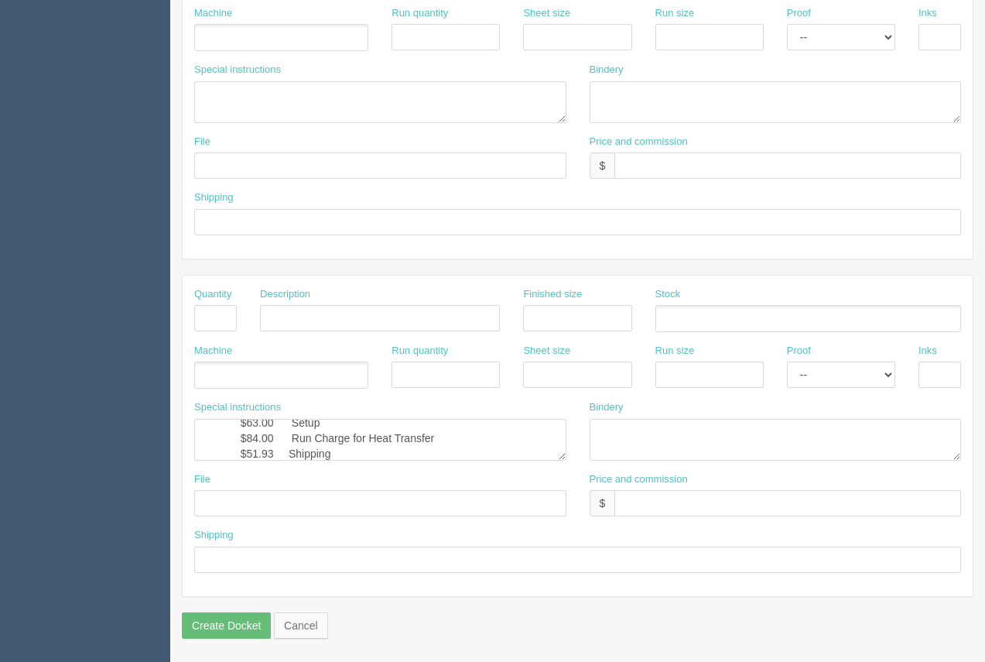
type input "National Emergency Nurses Association - [DATE]"
click at [391, 457] on textarea "Ariel.....$384.00 75 - Easy-Pak Emergency Poncho with Whistle (WTV-EP24). Full …" at bounding box center [380, 440] width 372 height 42
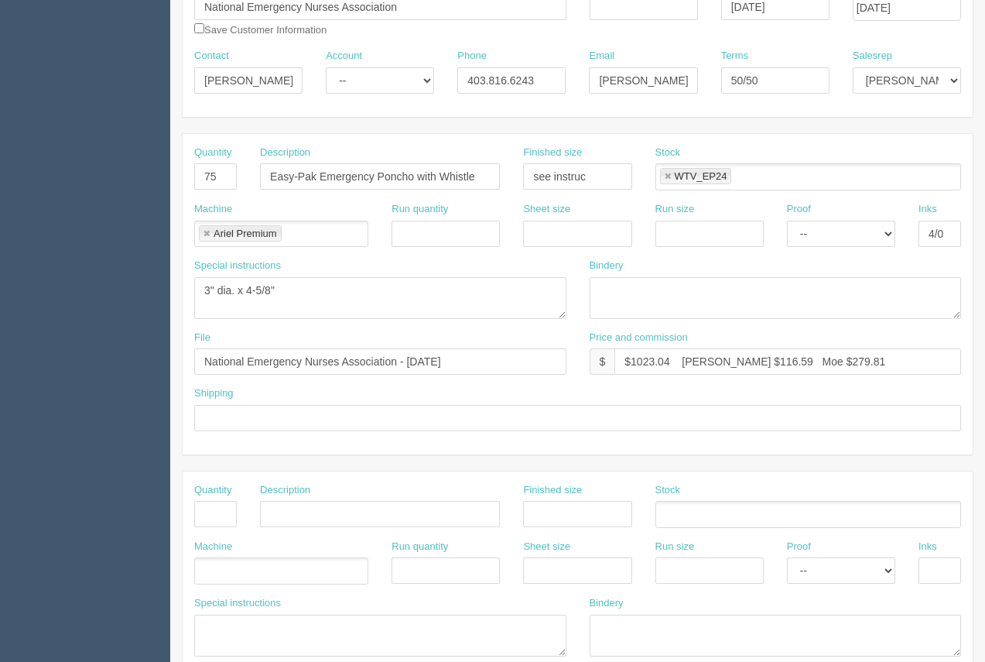
scroll to position [224, 0]
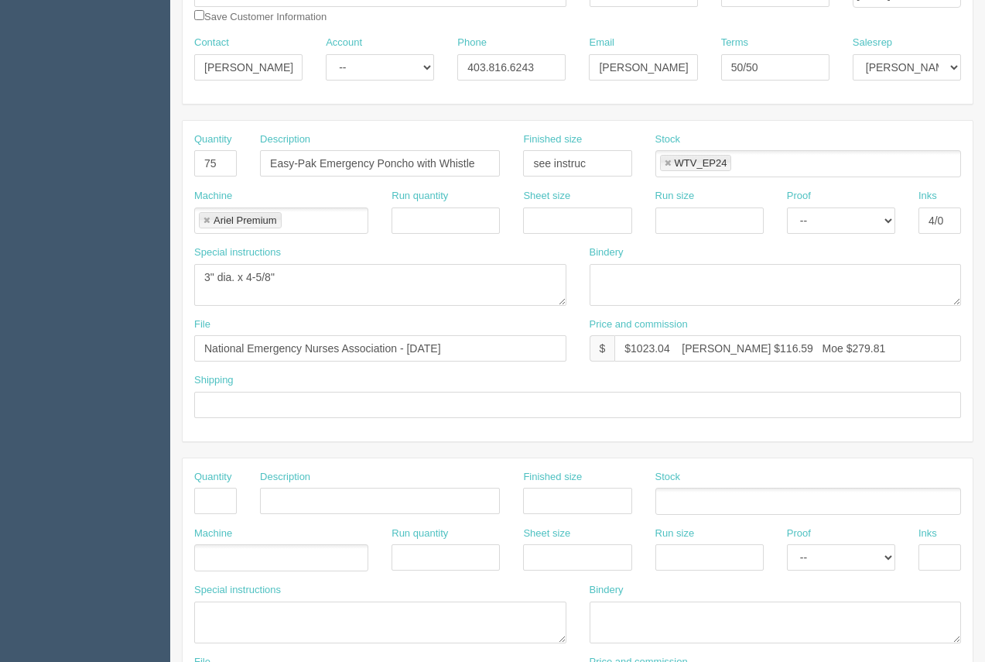
type textarea "Ariel.....$384.00 75 - Easy-Pak Emergency Poncho with Whistle (WTV-EP24). Full …"
click at [266, 397] on input "text" at bounding box center [577, 405] width 767 height 26
type input "Call / Email for pick up"
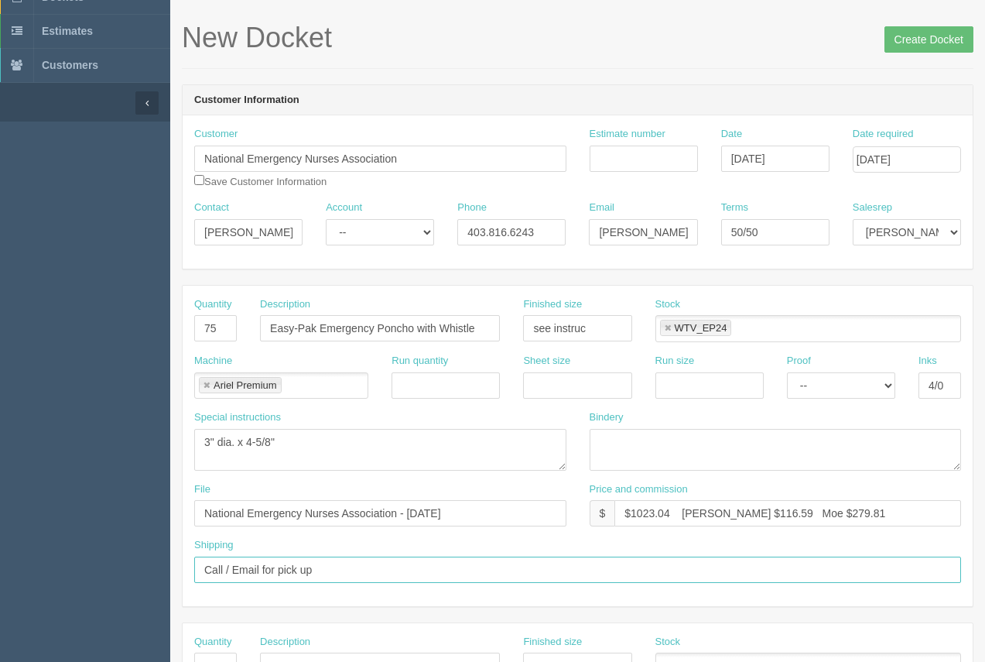
scroll to position [56, 0]
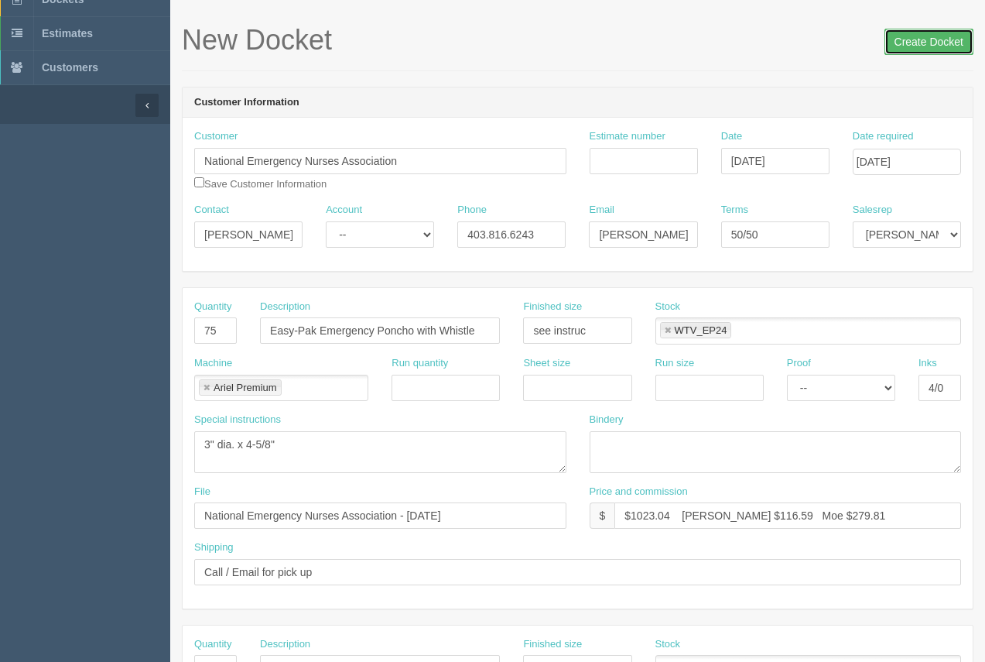
click at [890, 44] on input "Create Docket" at bounding box center [928, 42] width 89 height 26
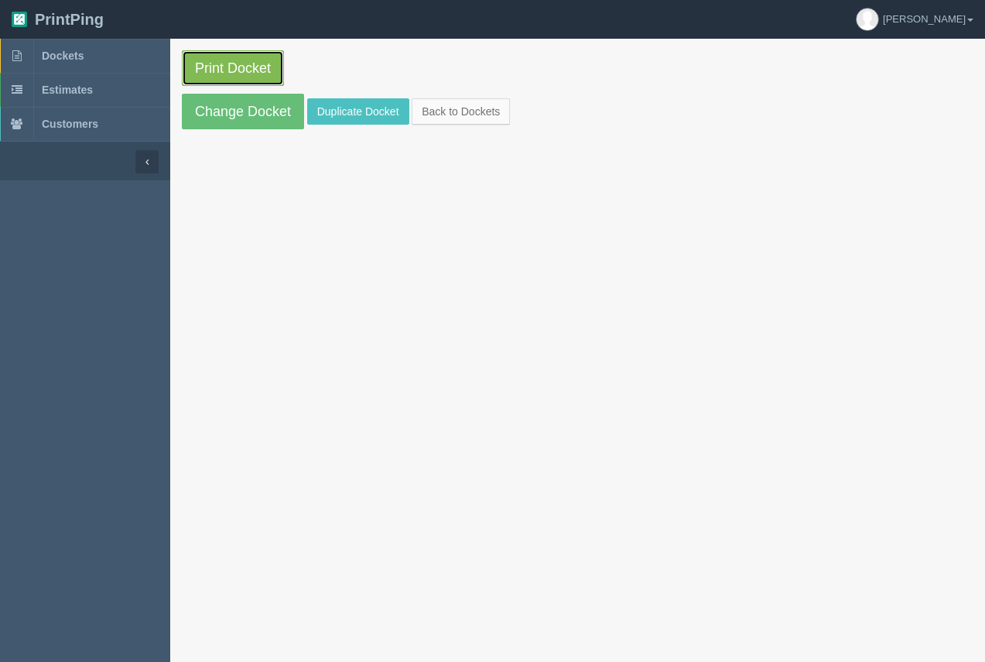
click at [245, 74] on link "Print Docket" at bounding box center [233, 68] width 102 height 36
click at [224, 74] on link "Print Docket" at bounding box center [233, 68] width 102 height 36
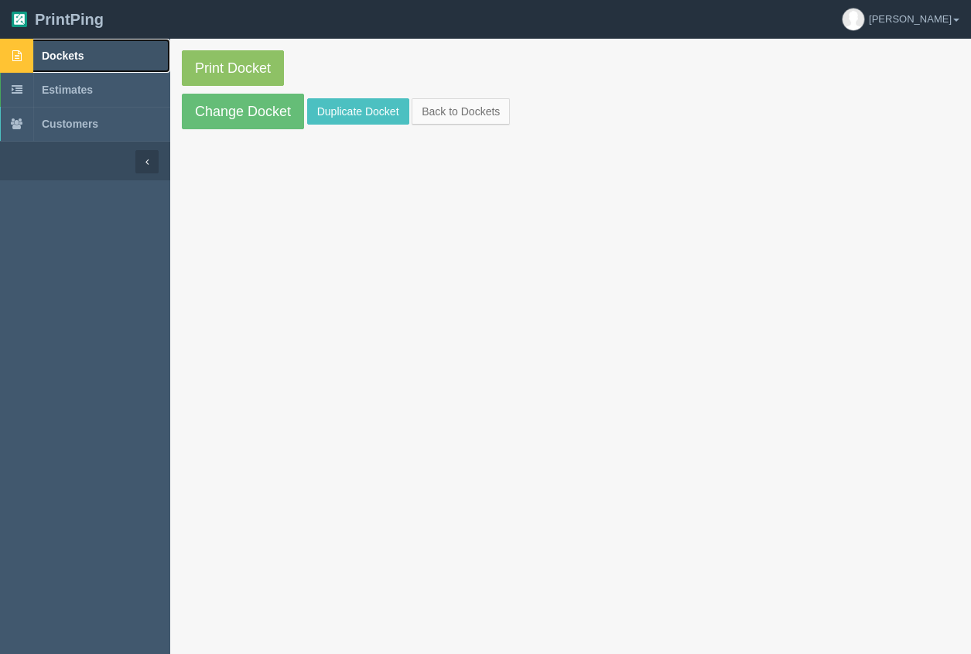
click at [75, 48] on link "Dockets" at bounding box center [85, 56] width 170 height 34
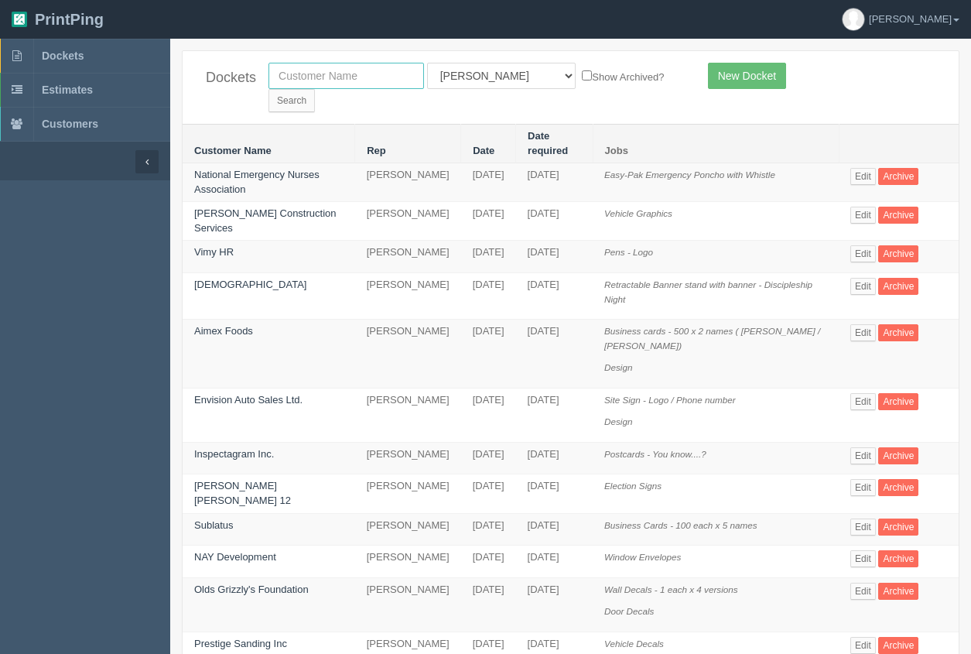
click at [340, 84] on input "text" at bounding box center [347, 76] width 156 height 26
type input "aimex"
click at [315, 89] on input "Search" at bounding box center [292, 100] width 46 height 23
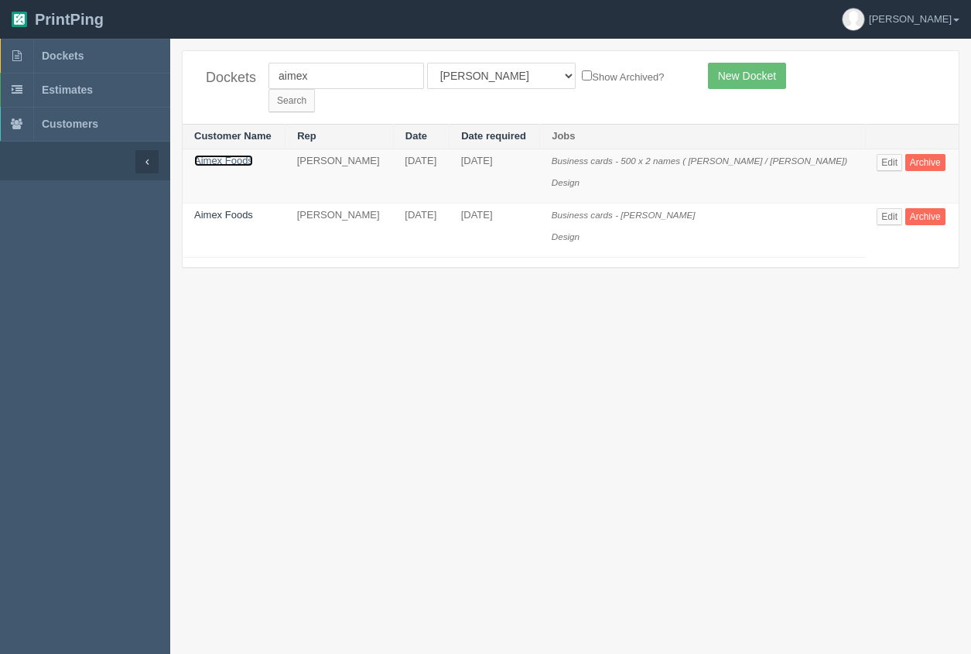
click at [213, 155] on link "Aimex Foods" at bounding box center [223, 161] width 59 height 12
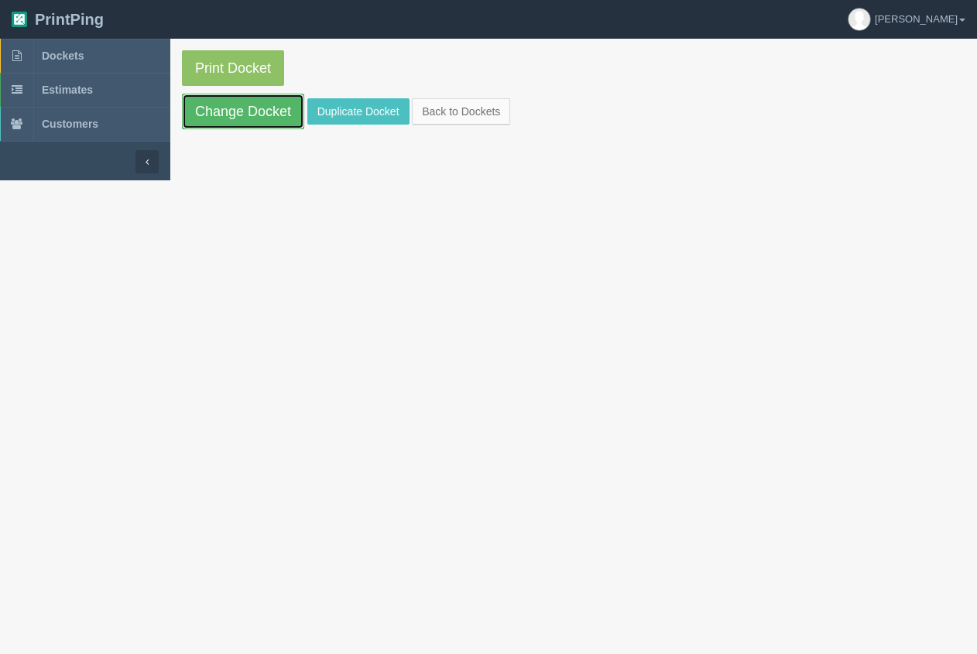
click at [215, 118] on link "Change Docket" at bounding box center [243, 112] width 122 height 36
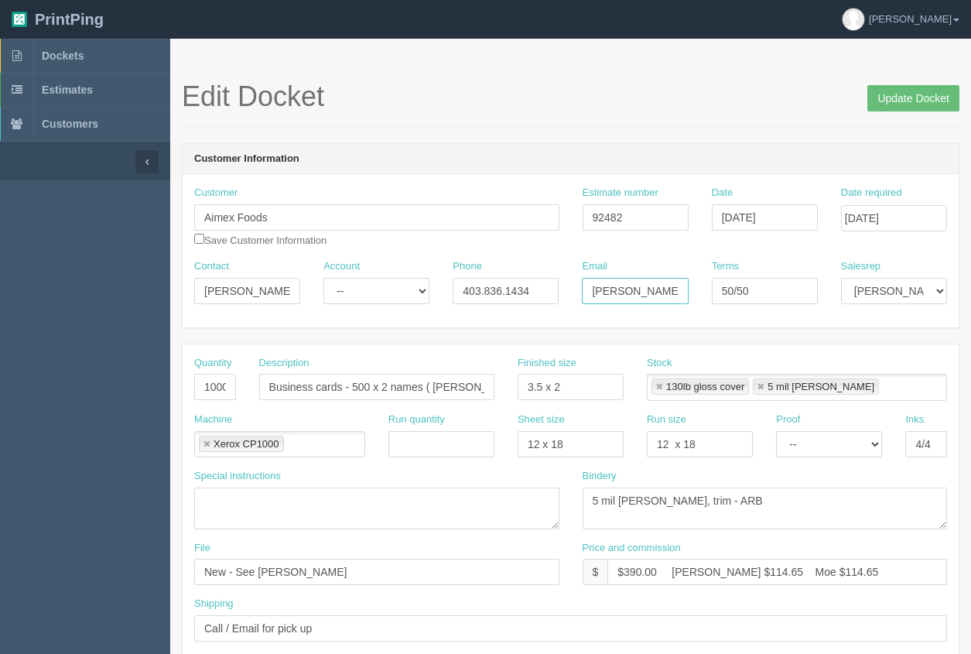
scroll to position [0, 31]
drag, startPoint x: 591, startPoint y: 292, endPoint x: 676, endPoint y: 290, distance: 84.4
click at [684, 286] on input "[PERSON_NAME][EMAIL_ADDRESS][DOMAIN_NAME]" at bounding box center [635, 291] width 106 height 26
drag, startPoint x: 543, startPoint y: 295, endPoint x: 470, endPoint y: 297, distance: 72.8
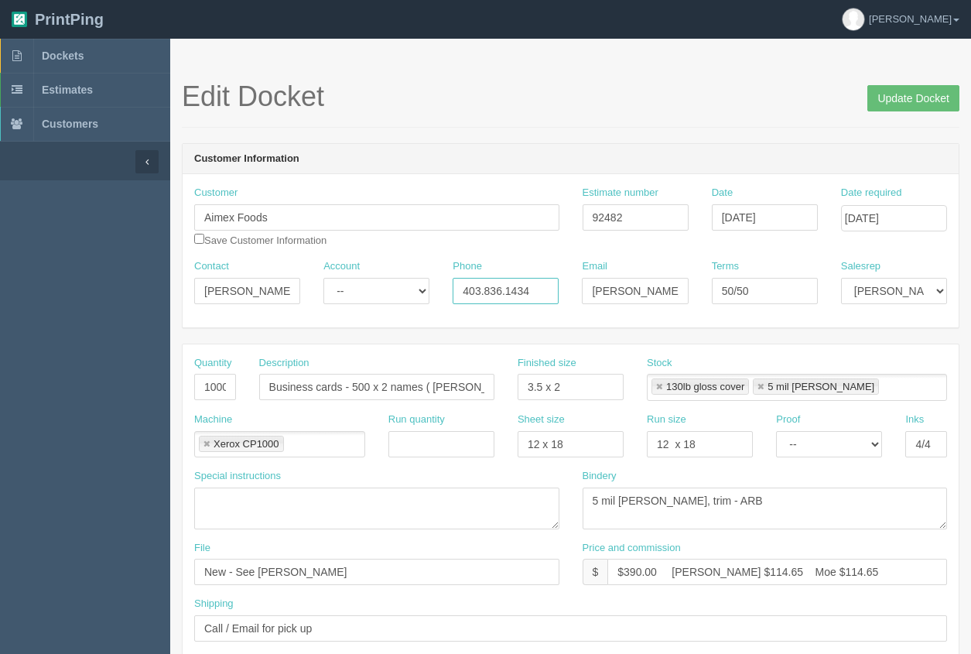
click at [462, 302] on input "403.836.1434" at bounding box center [506, 291] width 106 height 26
click at [53, 56] on span "Dockets" at bounding box center [63, 56] width 42 height 12
